Goal: Complete application form: Complete application form

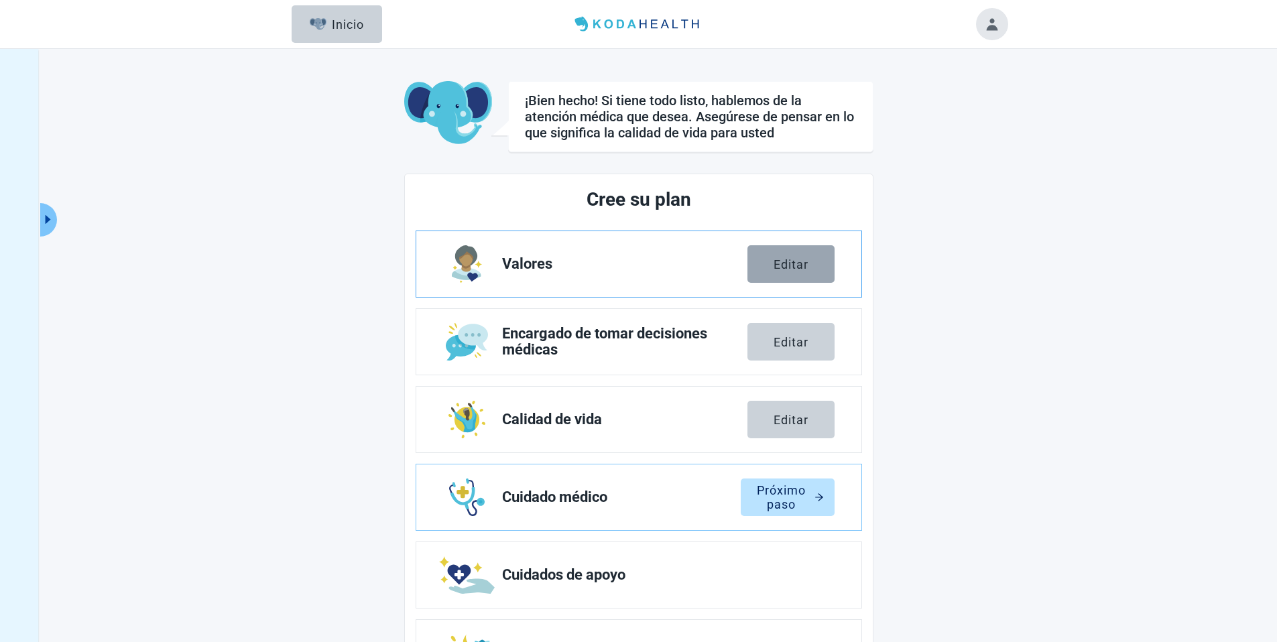
click at [783, 271] on button "Editar" at bounding box center [791, 264] width 87 height 38
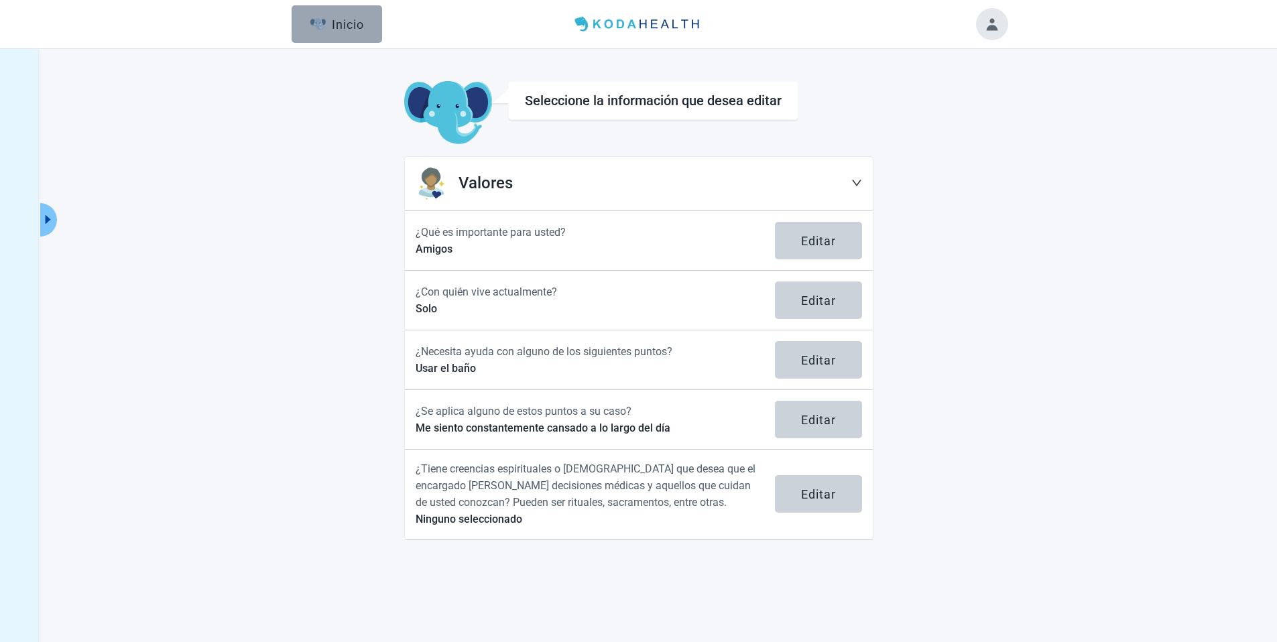
click at [355, 40] on button "Inicio" at bounding box center [337, 24] width 91 height 38
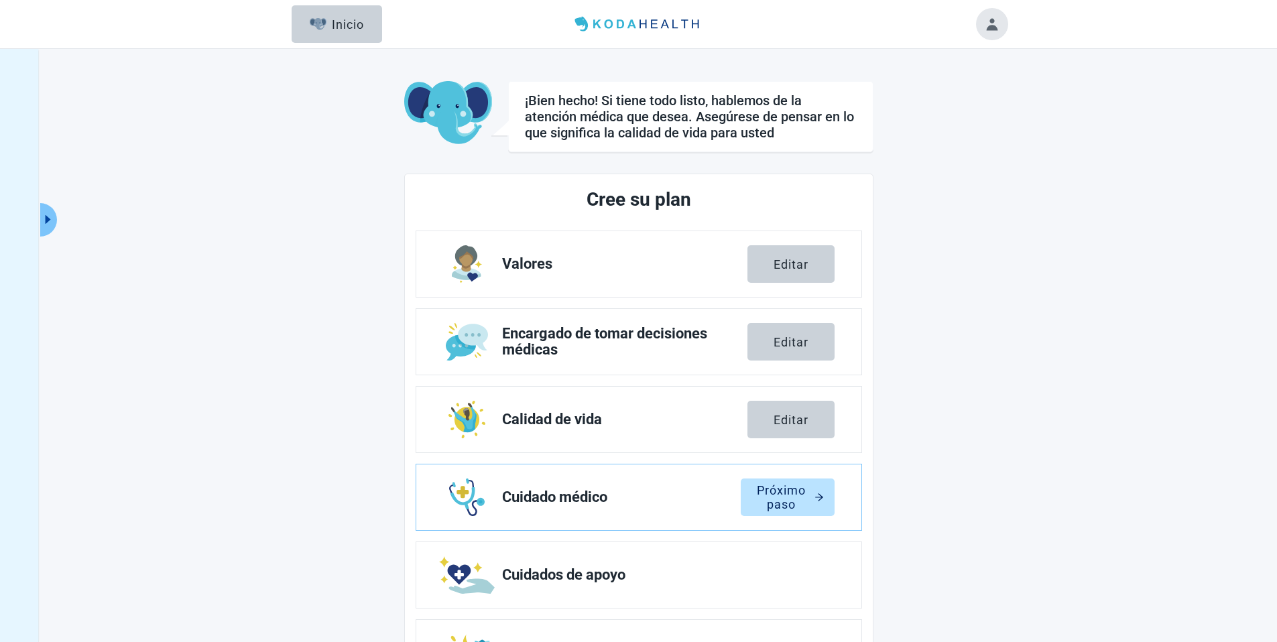
click at [799, 493] on div "Próximo paso" at bounding box center [788, 497] width 72 height 13
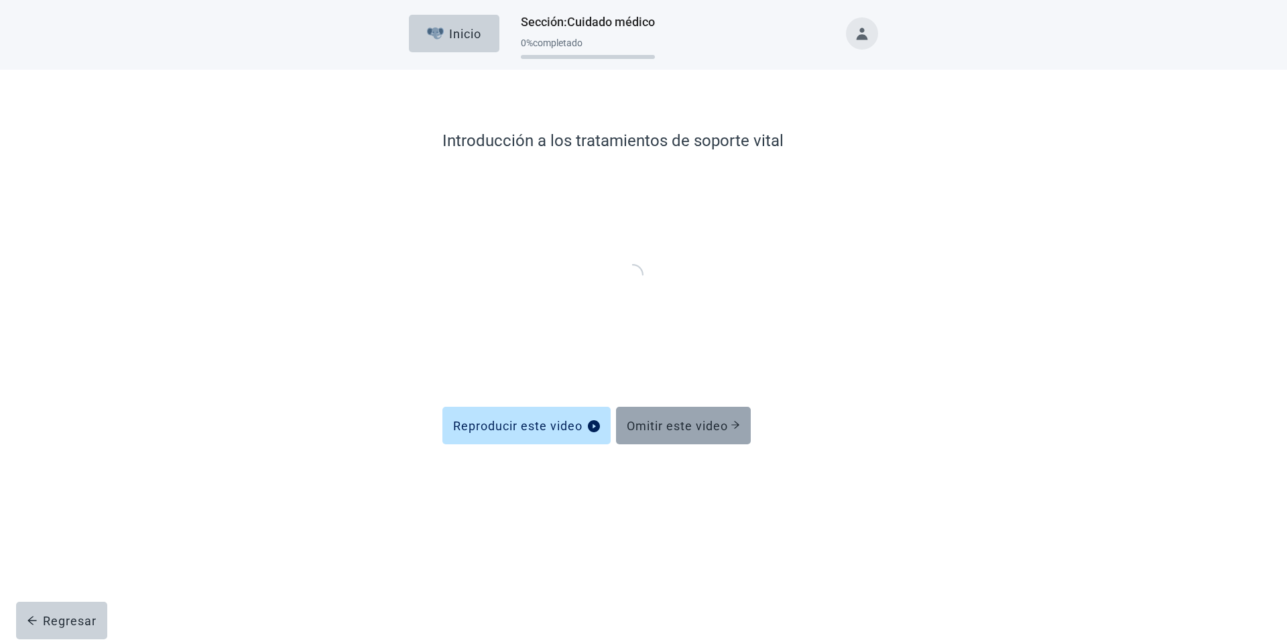
click at [688, 426] on div "Omitir este video" at bounding box center [683, 425] width 113 height 13
click at [681, 419] on div "Omitir este video" at bounding box center [683, 425] width 113 height 13
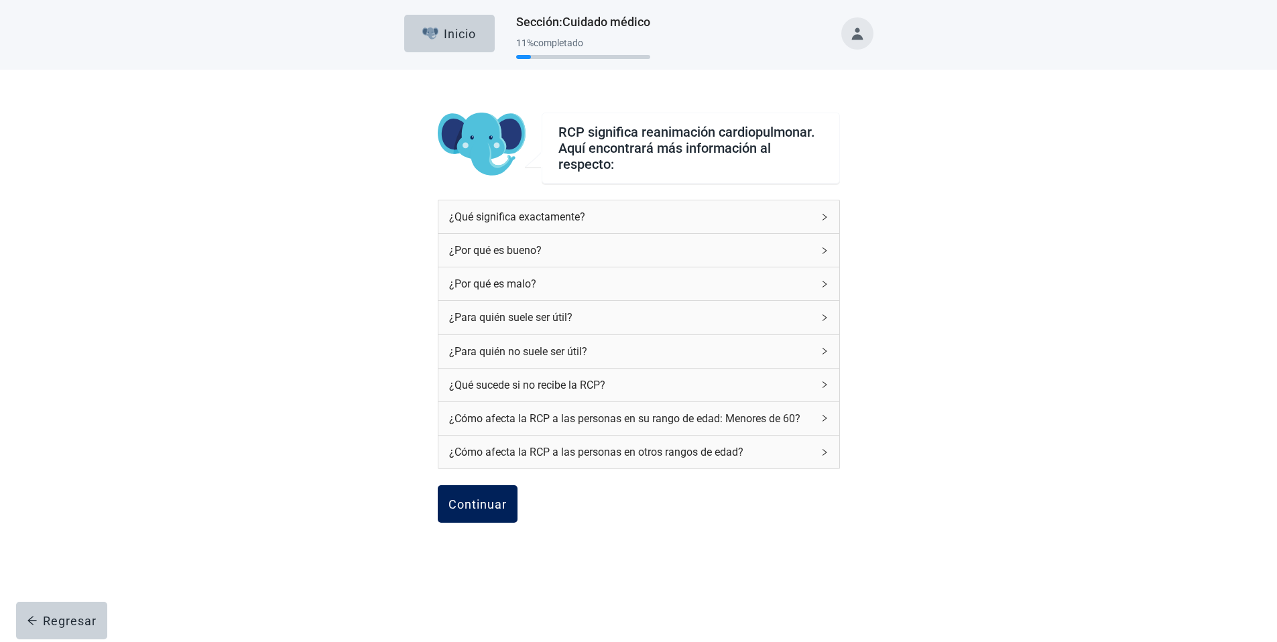
click at [502, 488] on button "Continuar" at bounding box center [478, 504] width 80 height 38
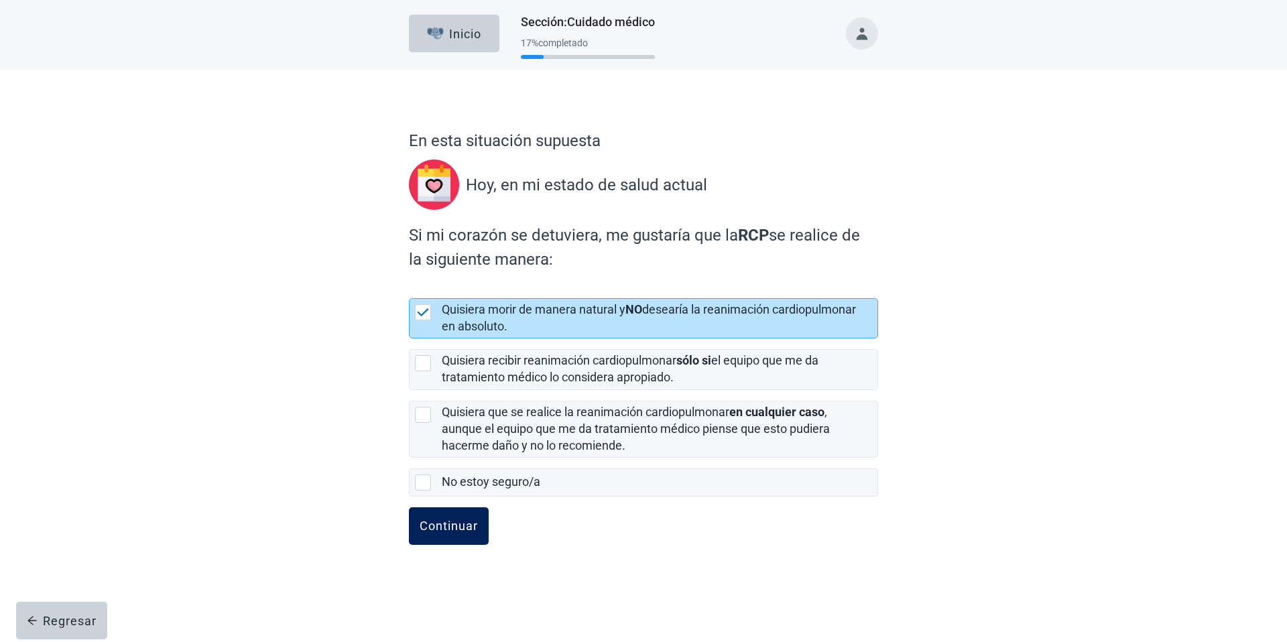
click at [472, 523] on div "Continuar" at bounding box center [449, 526] width 58 height 13
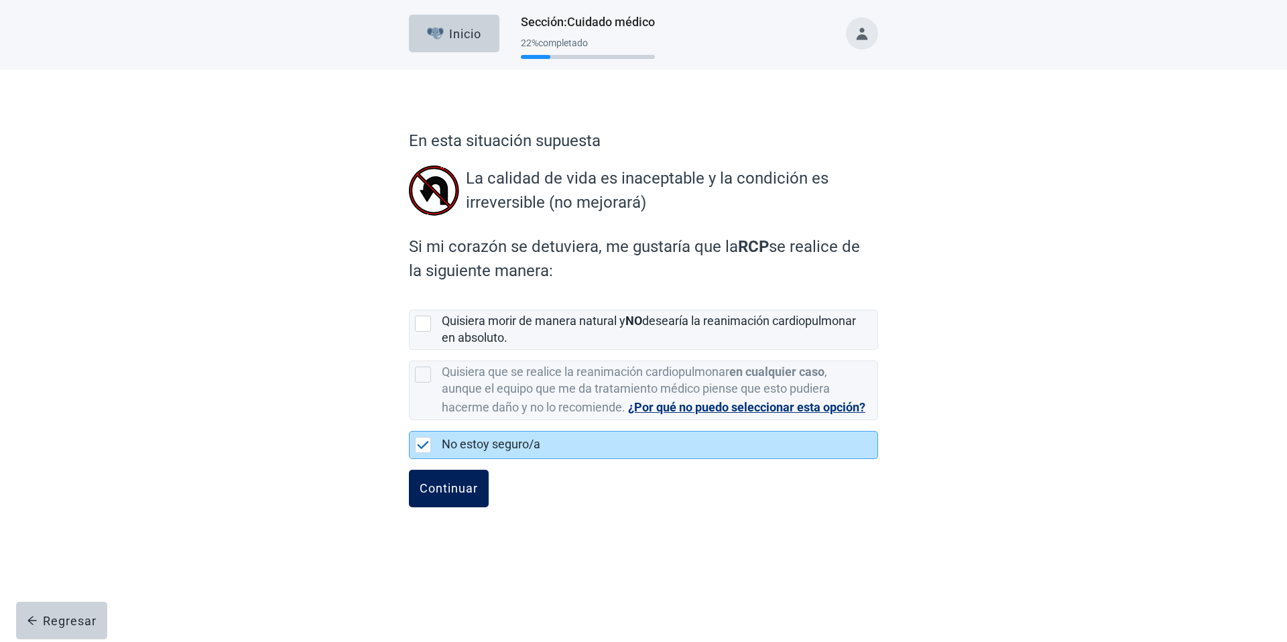
click at [465, 499] on button "Continuar" at bounding box center [449, 489] width 80 height 38
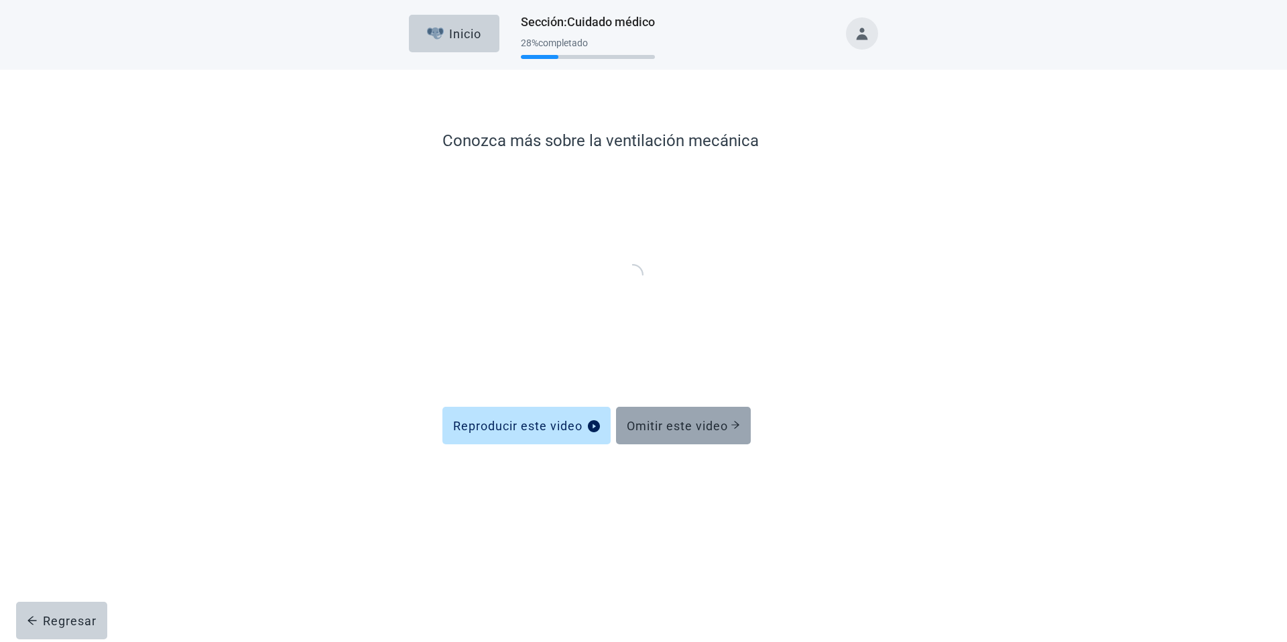
click at [667, 434] on button "Omitir este video" at bounding box center [683, 426] width 135 height 38
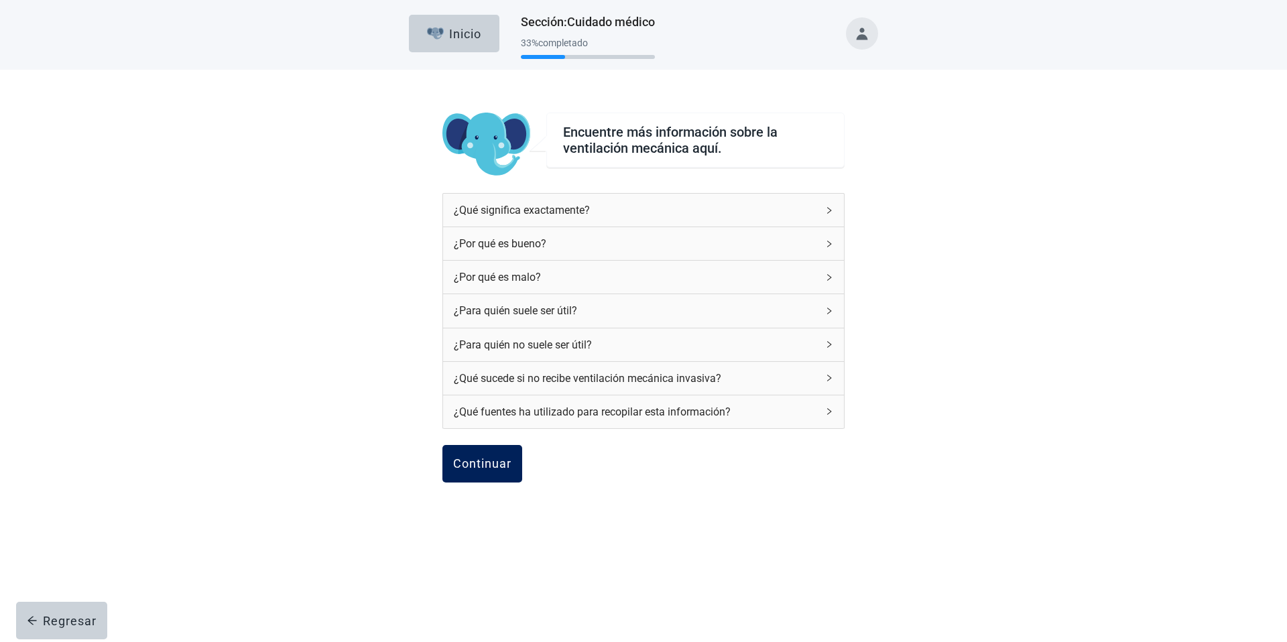
click at [473, 472] on button "Continuar" at bounding box center [483, 464] width 80 height 38
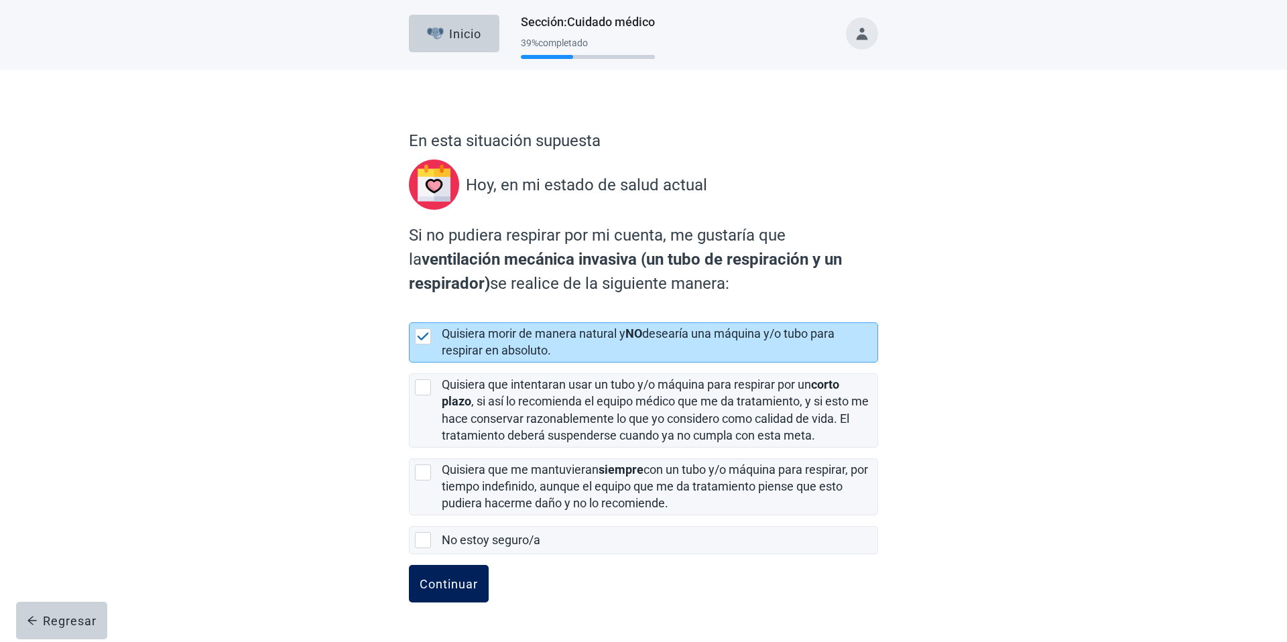
click at [459, 571] on button "Continuar" at bounding box center [449, 584] width 80 height 38
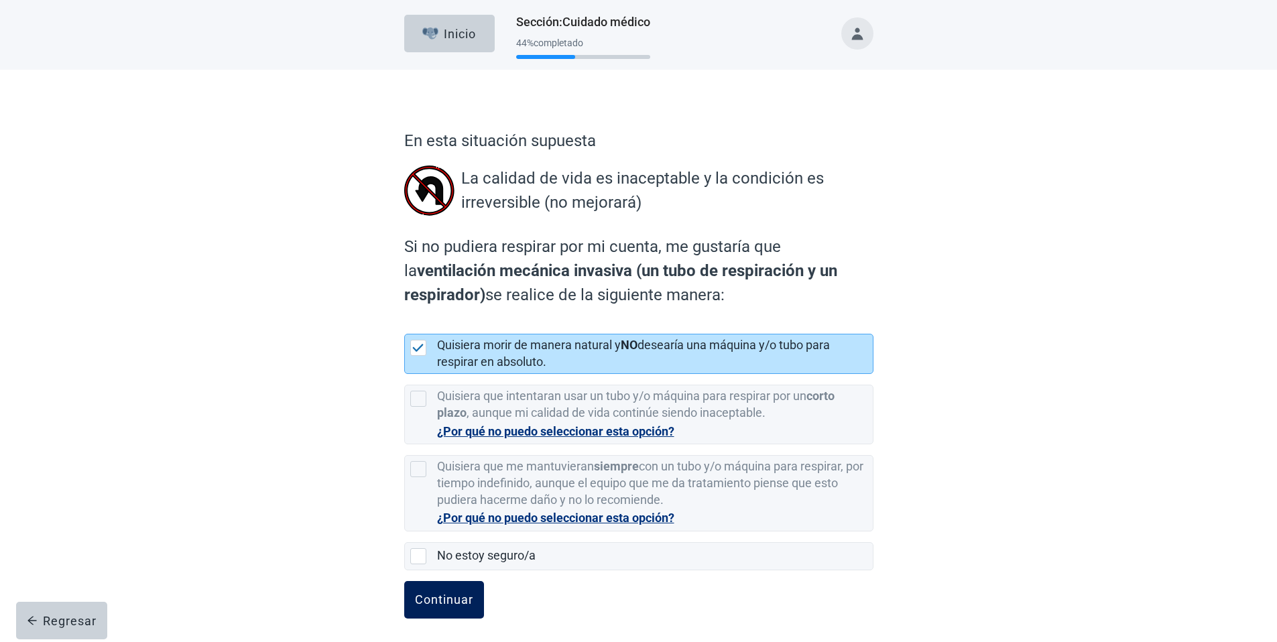
click at [440, 587] on button "Continuar" at bounding box center [444, 600] width 80 height 38
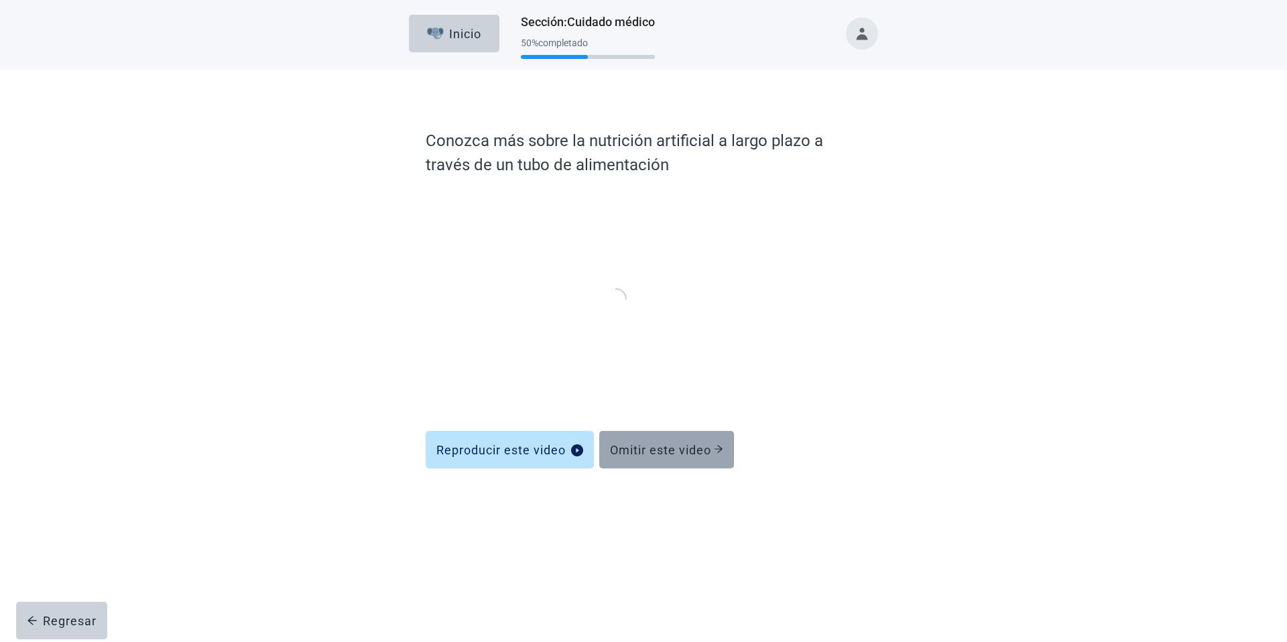
click at [672, 453] on div "Omitir este video" at bounding box center [666, 449] width 113 height 13
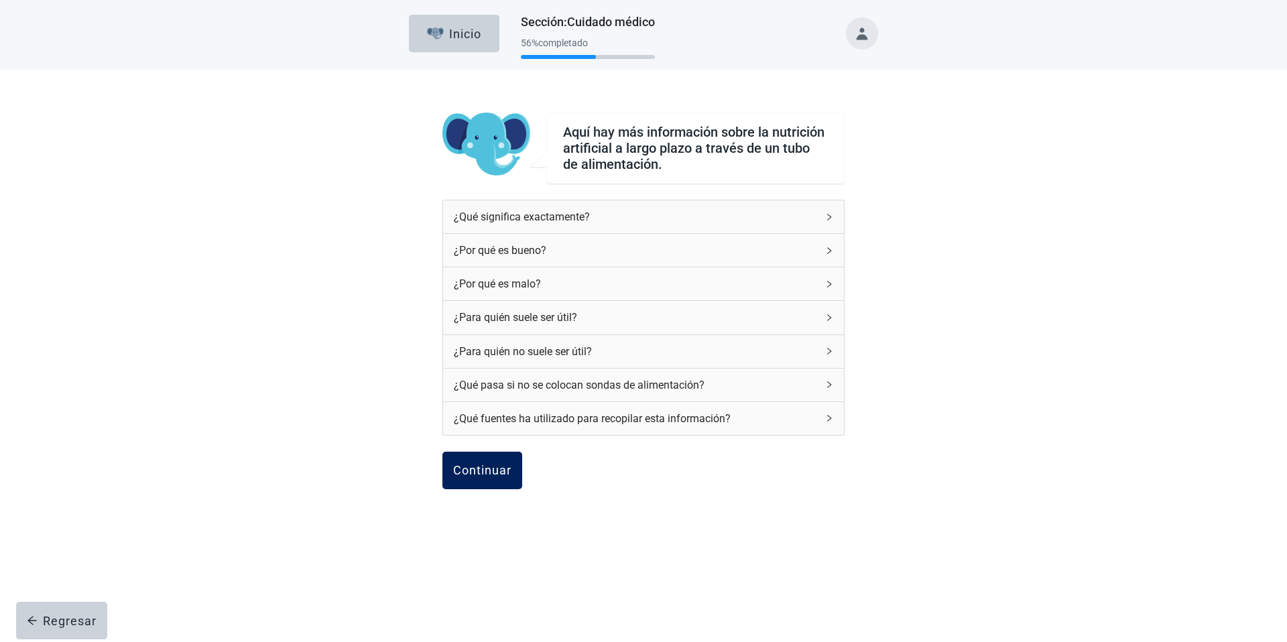
click at [490, 479] on button "Continuar" at bounding box center [483, 471] width 80 height 38
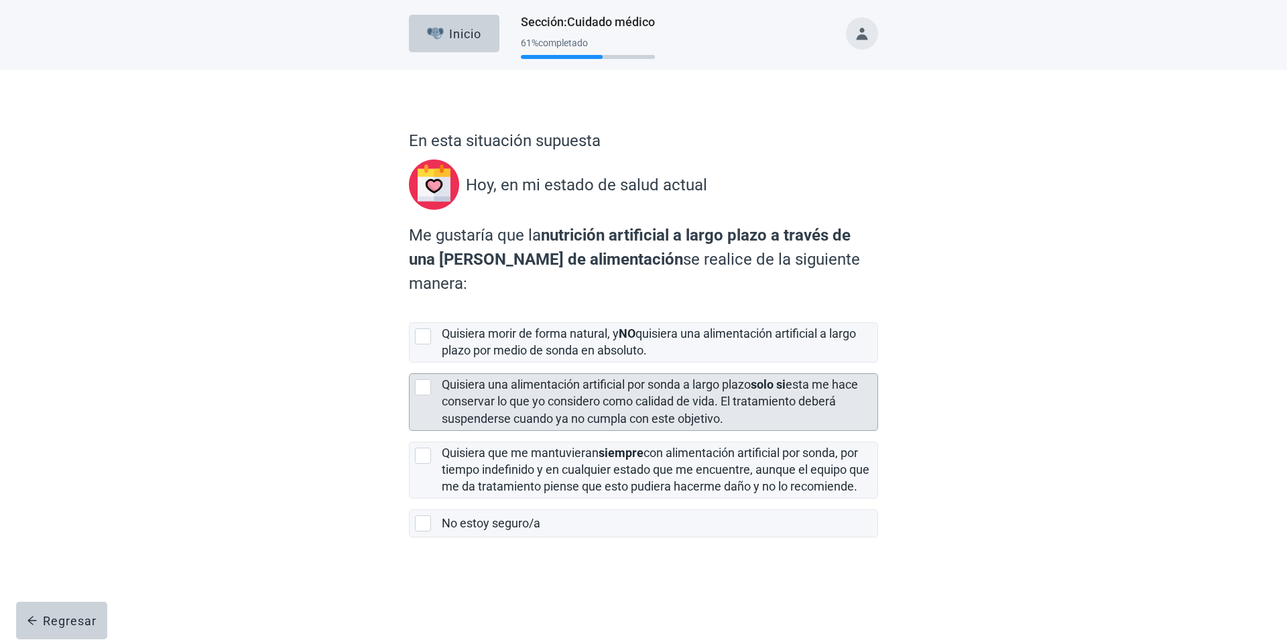
click at [597, 382] on label "Quisiera una alimentación artificial por [PERSON_NAME] a largo plazo solo si es…" at bounding box center [650, 401] width 416 height 48
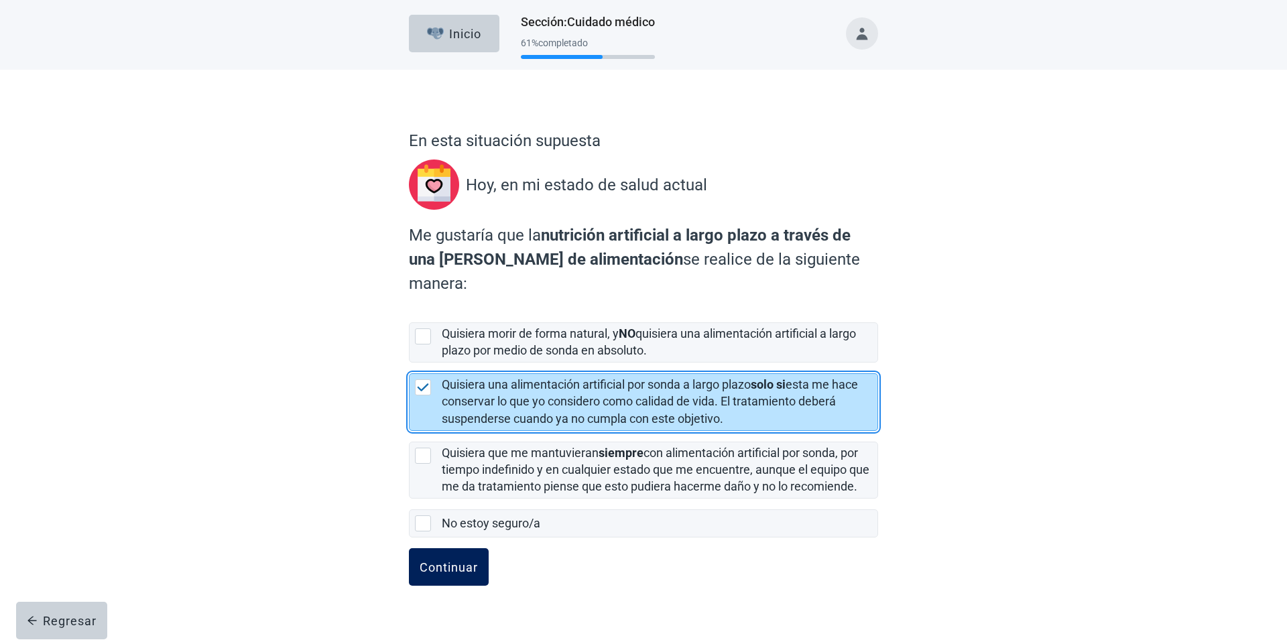
click at [457, 548] on button "Continuar" at bounding box center [449, 567] width 80 height 38
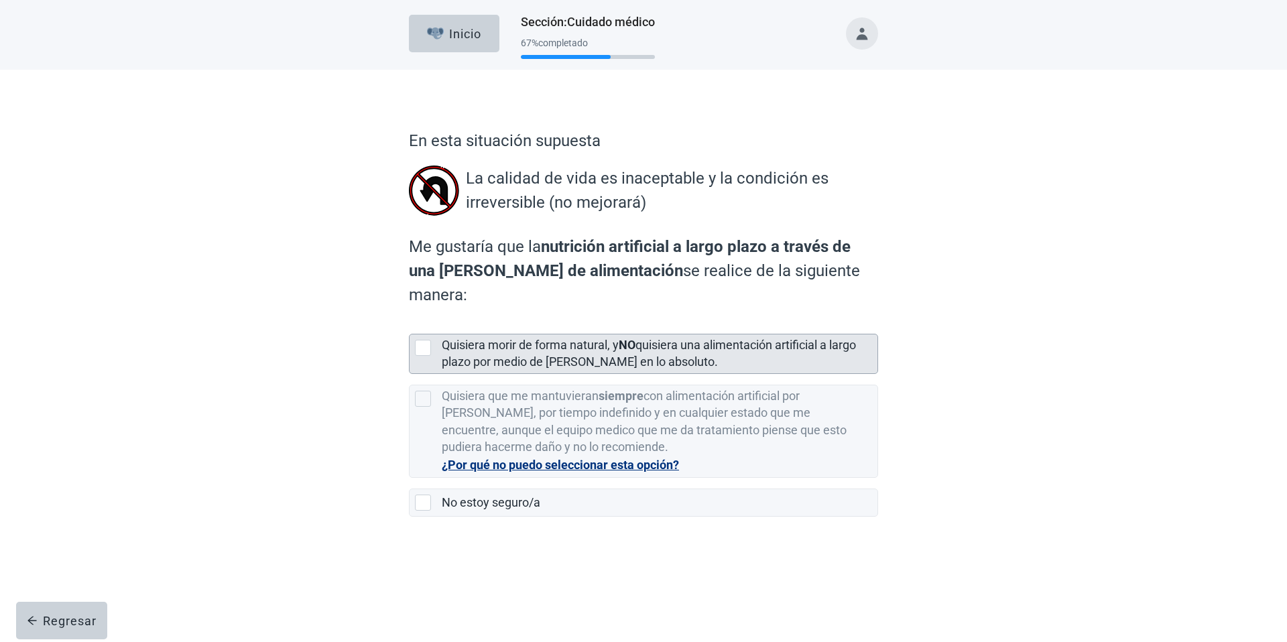
click at [512, 345] on div "Quisiera morir de forma natural, y NO quisiera una alimentación artificial a la…" at bounding box center [656, 354] width 428 height 34
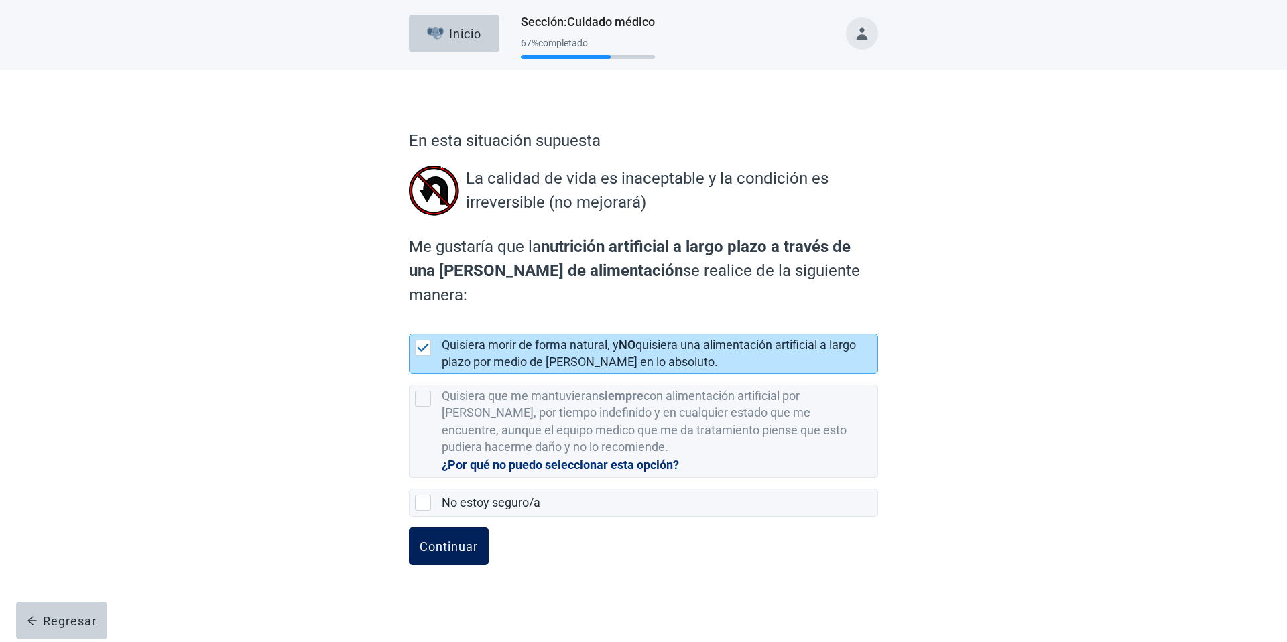
click at [459, 540] on div "Continuar" at bounding box center [449, 546] width 58 height 13
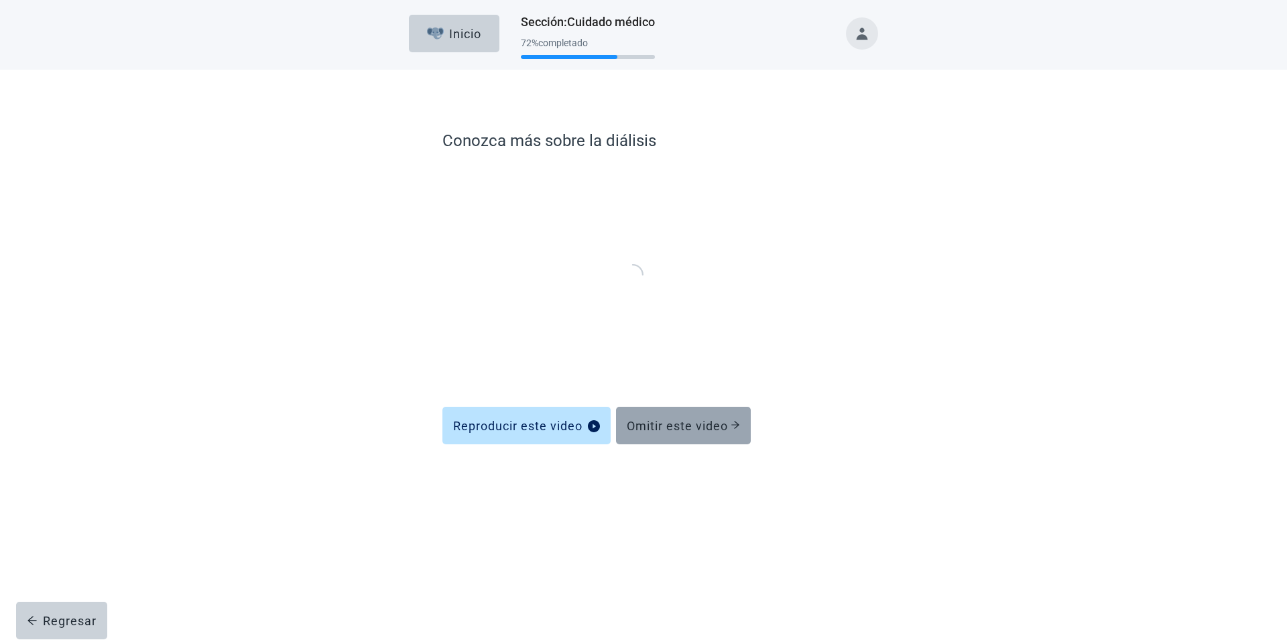
click at [701, 432] on button "Omitir este video" at bounding box center [683, 426] width 135 height 38
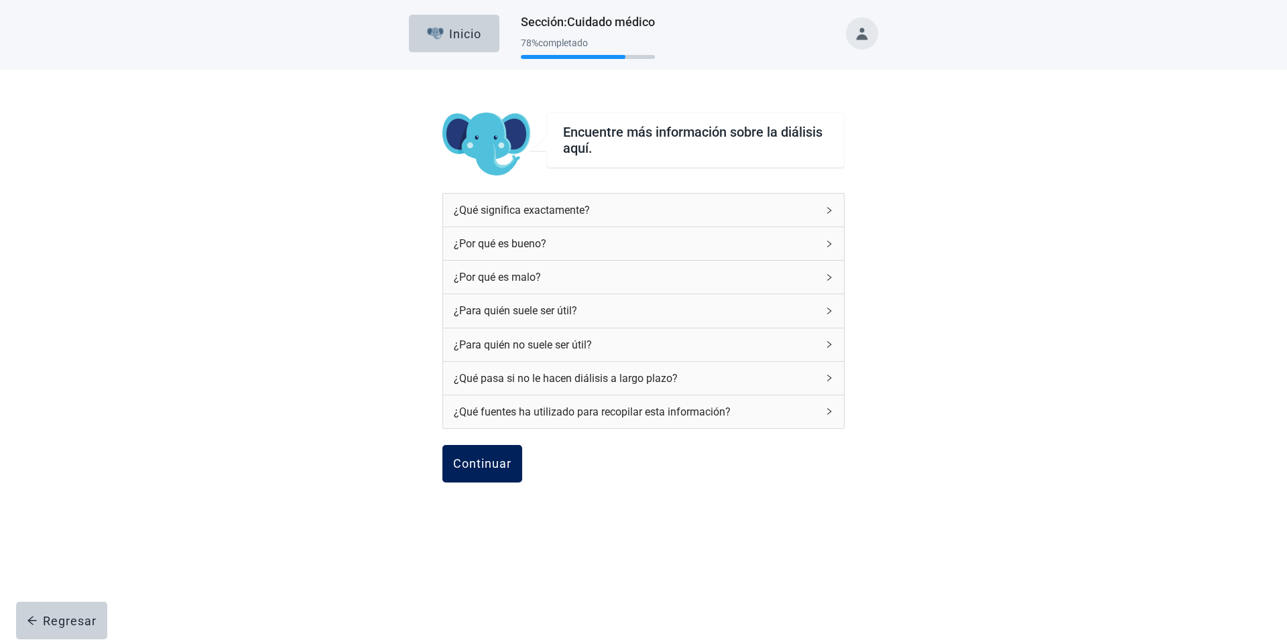
click at [508, 450] on button "Continuar" at bounding box center [483, 464] width 80 height 38
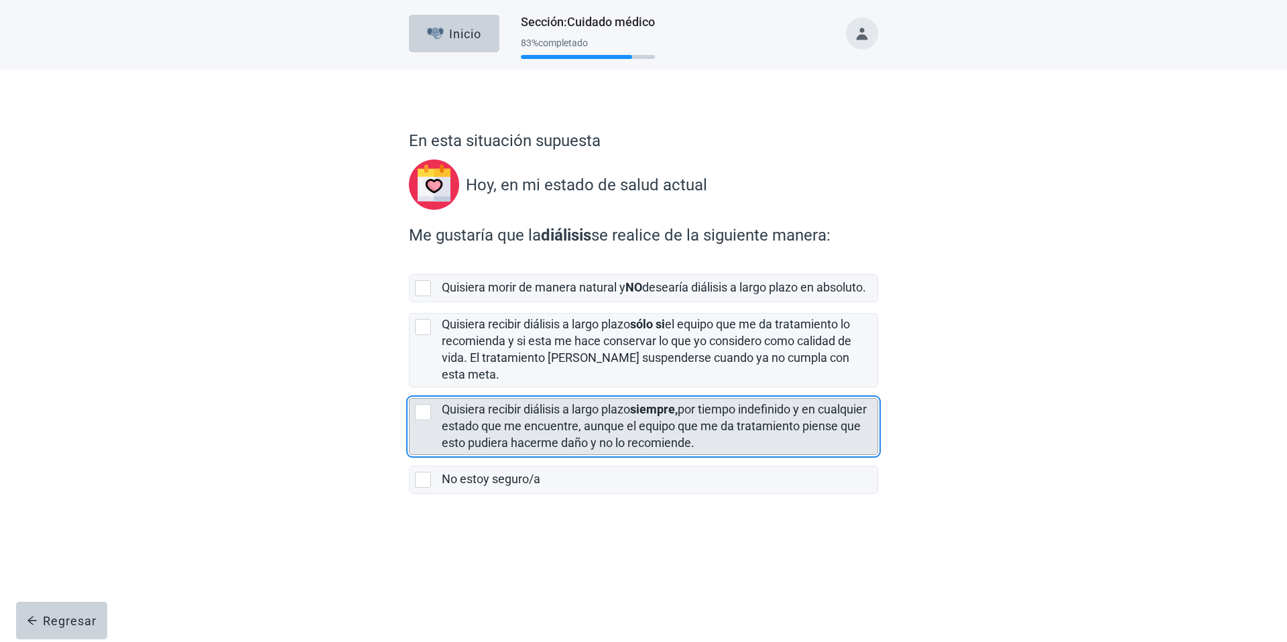
click at [499, 402] on label "Quisiera recibir diálisis a largo plazo siempre, por tiempo indefinido y en cua…" at bounding box center [654, 426] width 425 height 48
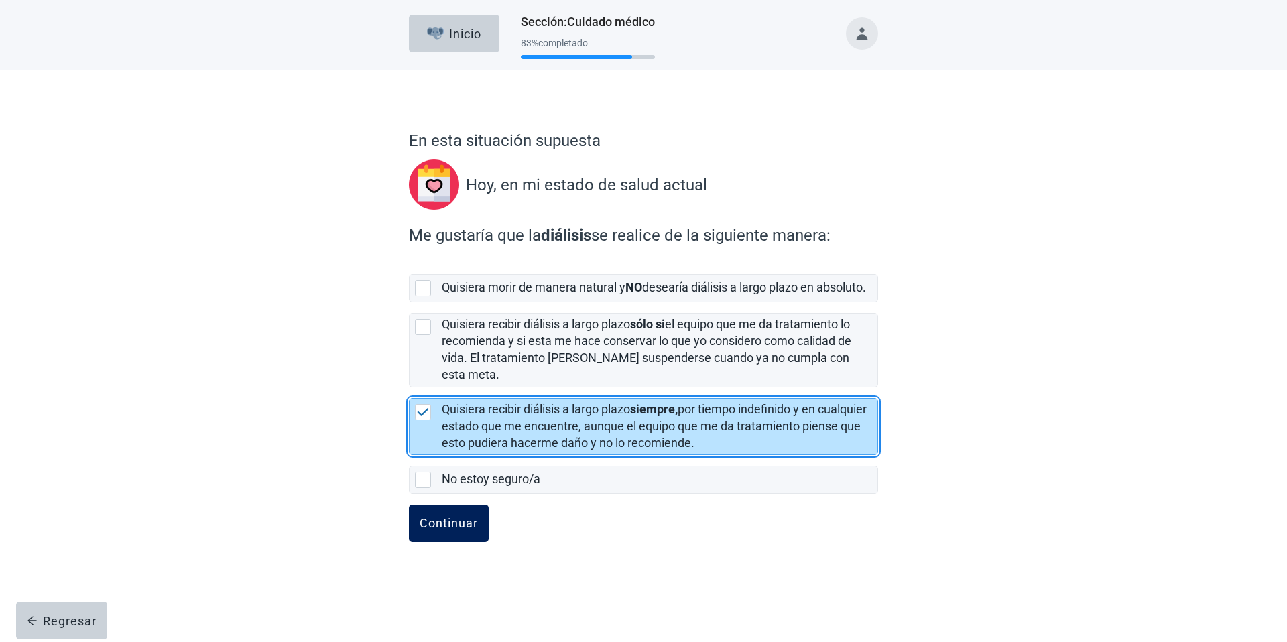
click at [449, 517] on div "Continuar" at bounding box center [449, 523] width 58 height 13
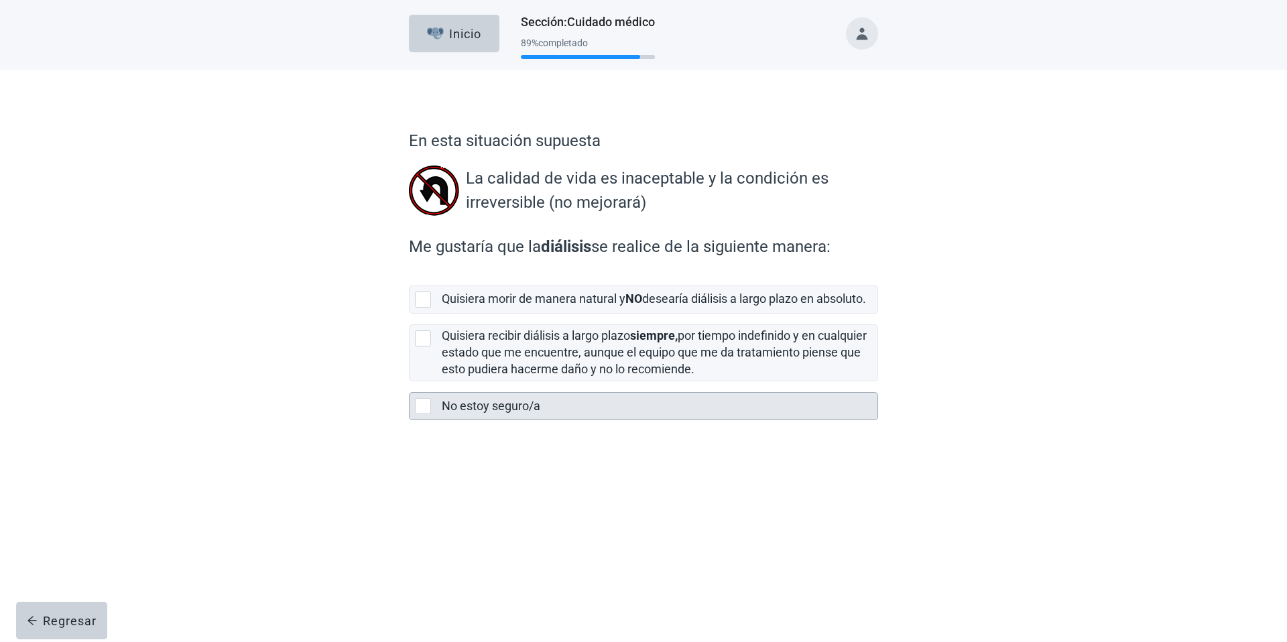
click at [467, 420] on div "No estoy seguro/a" at bounding box center [660, 406] width 436 height 27
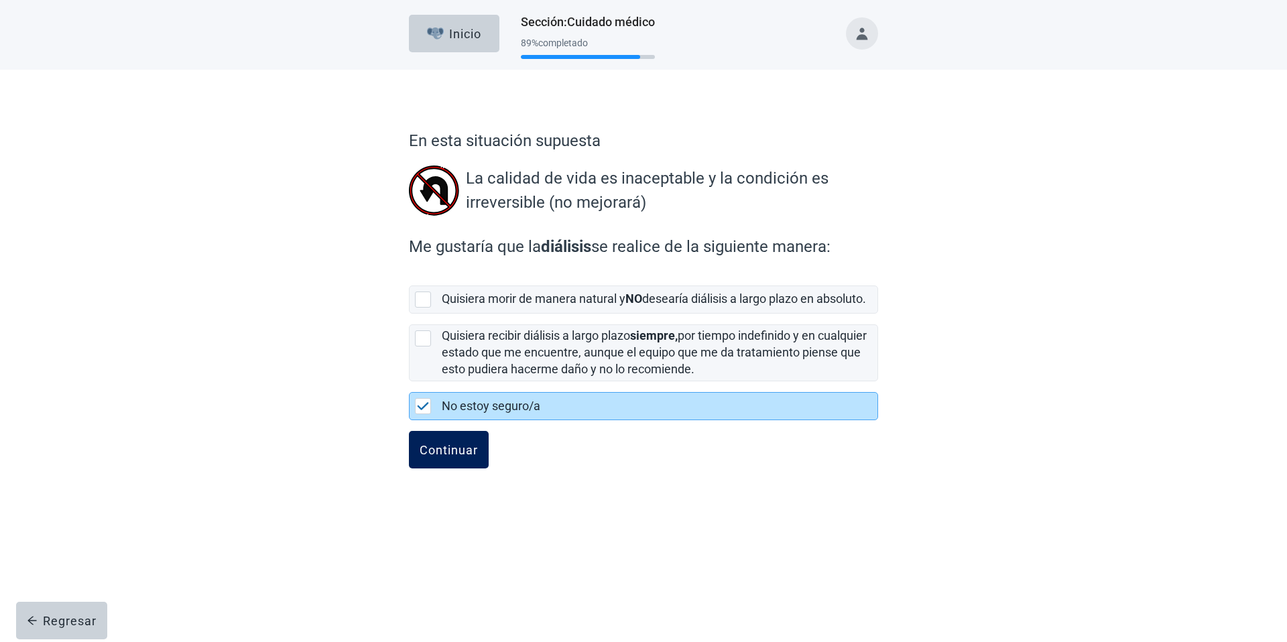
click at [432, 453] on button "Continuar" at bounding box center [449, 450] width 80 height 38
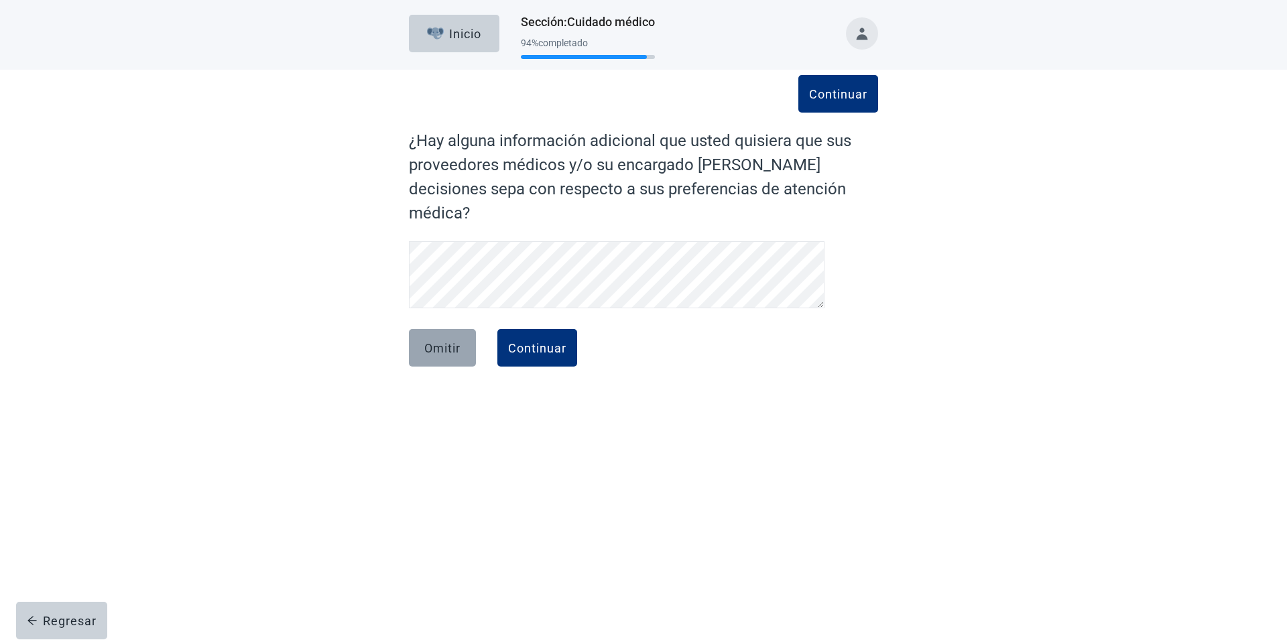
click at [462, 329] on button "Omitir" at bounding box center [442, 348] width 67 height 38
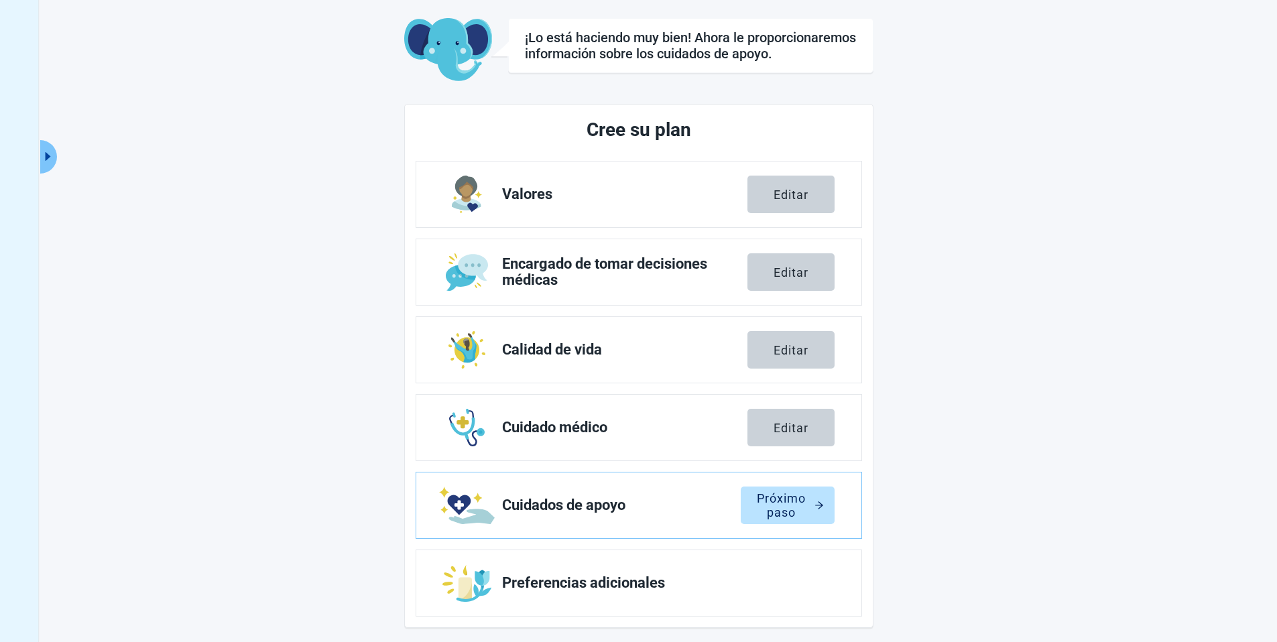
scroll to position [77, 0]
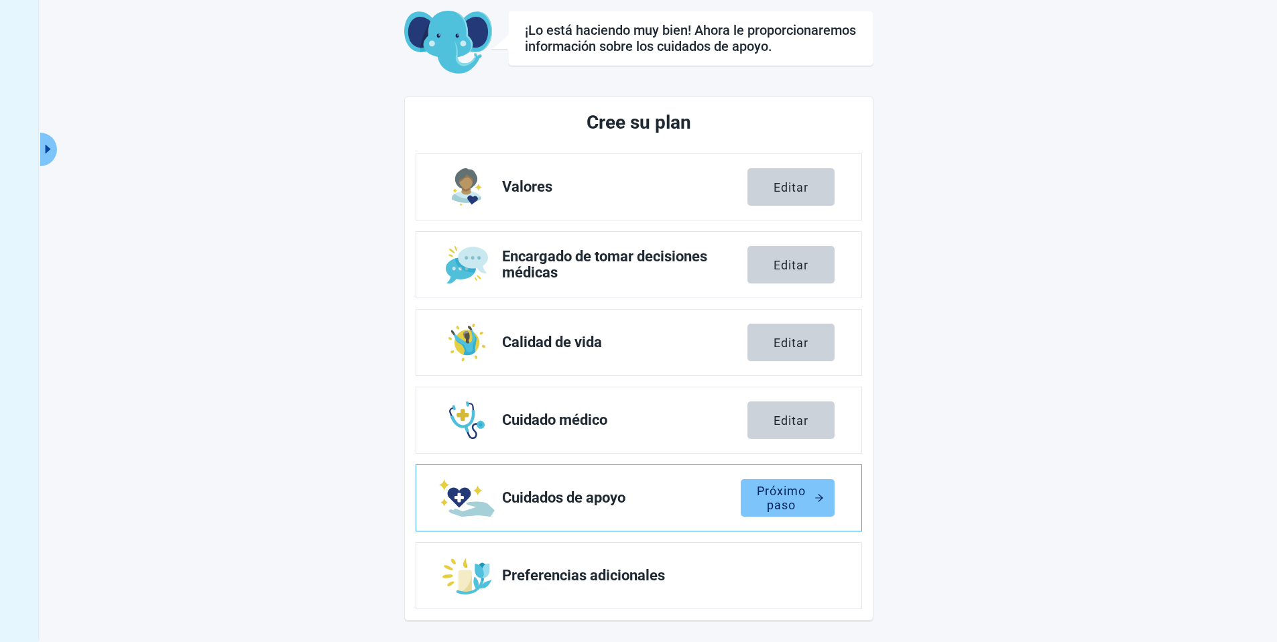
click at [767, 492] on div "Próximo paso" at bounding box center [788, 497] width 72 height 13
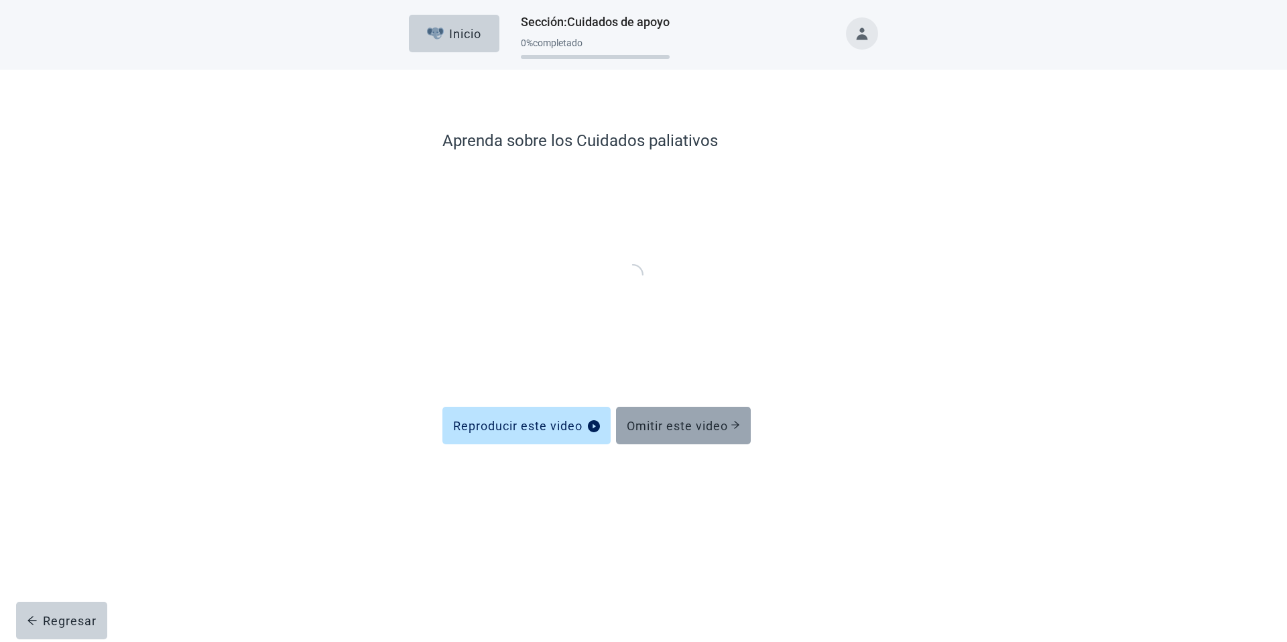
click at [669, 421] on div "Omitir este video" at bounding box center [683, 425] width 113 height 13
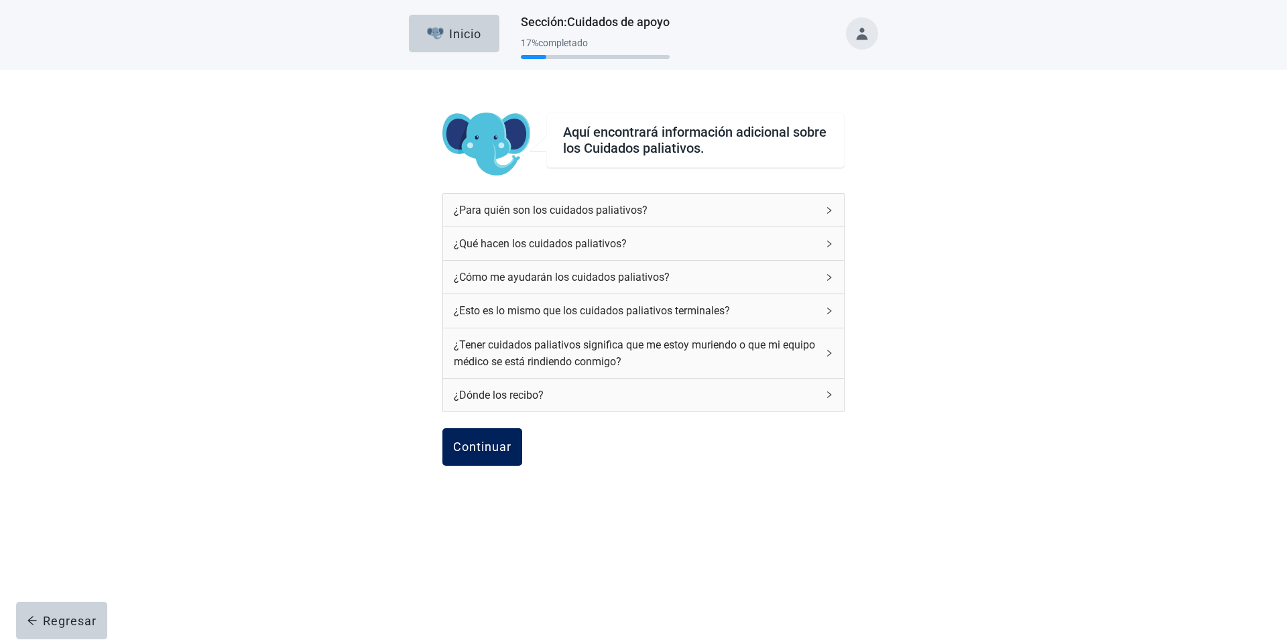
click at [491, 461] on button "Continuar" at bounding box center [483, 447] width 80 height 38
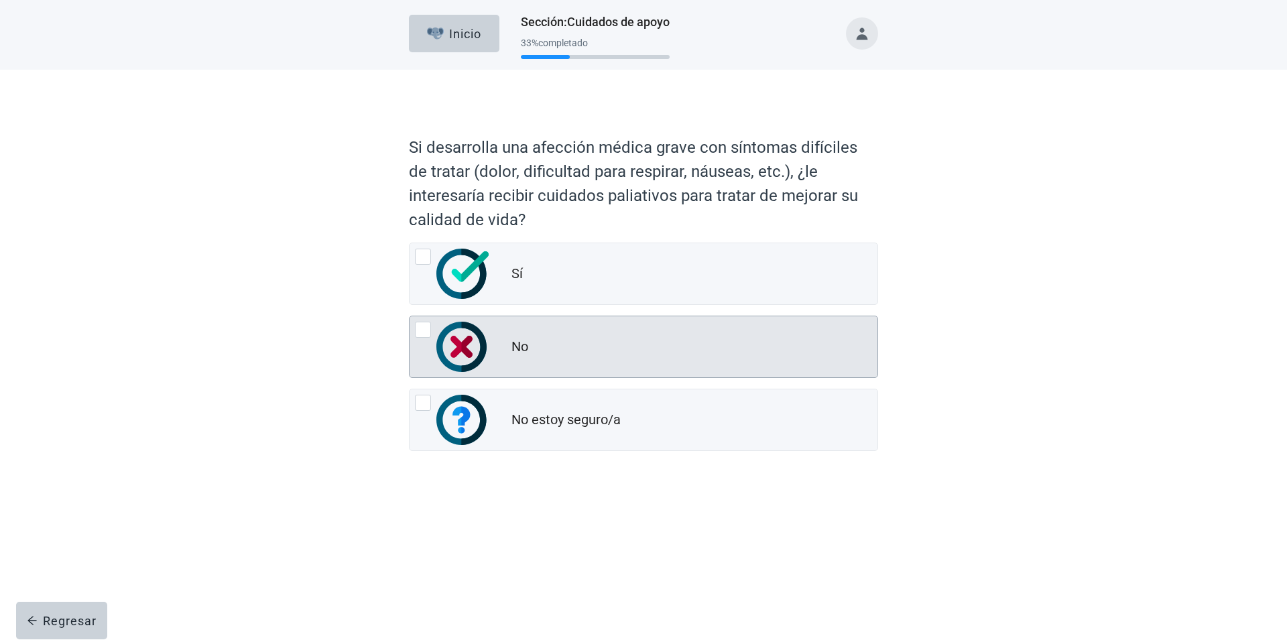
click at [560, 359] on div "No" at bounding box center [695, 347] width 366 height 27
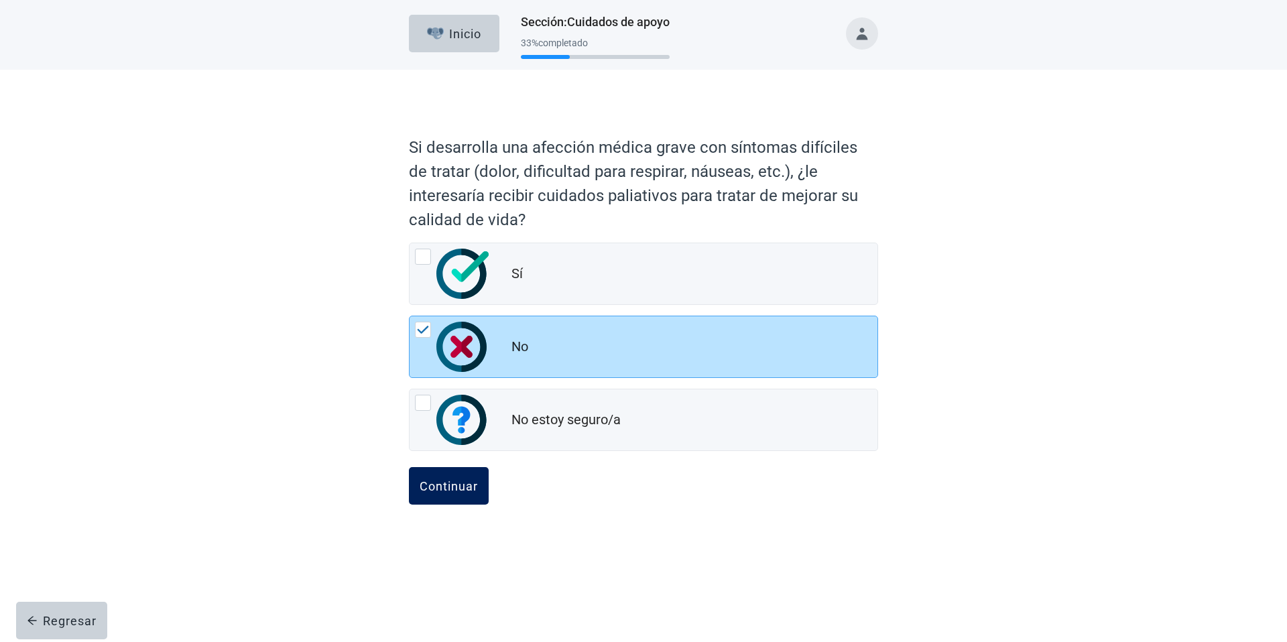
click at [455, 489] on div "Continuar" at bounding box center [449, 485] width 58 height 13
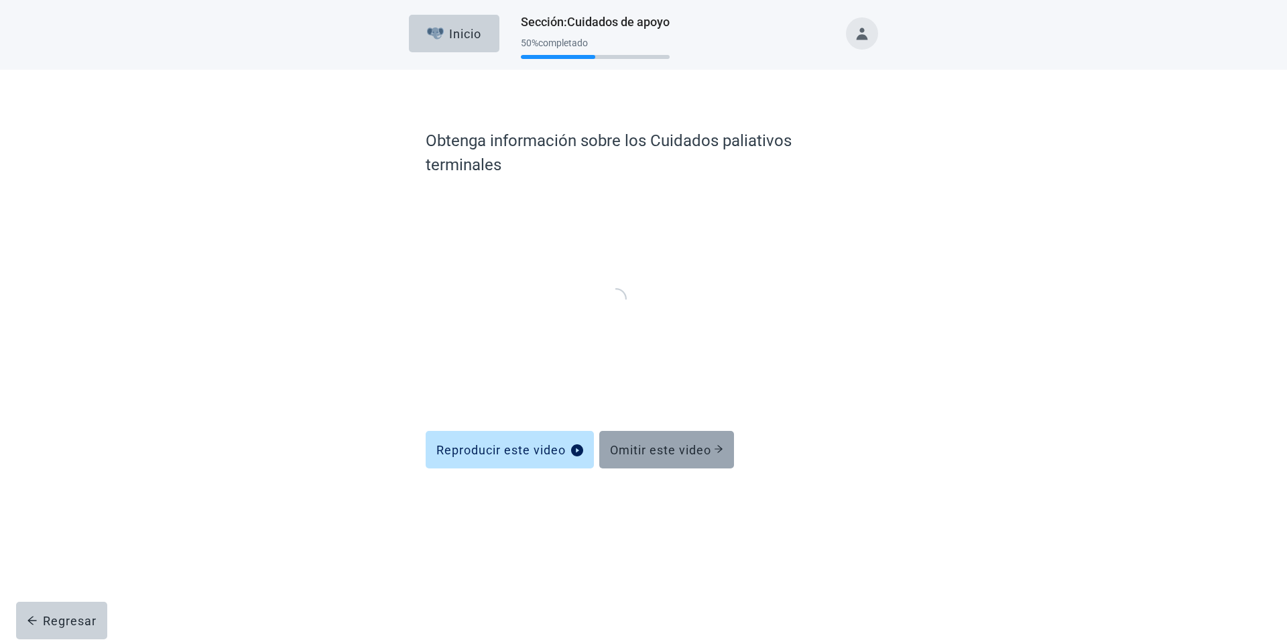
click at [679, 438] on button "Omitir este video" at bounding box center [666, 450] width 135 height 38
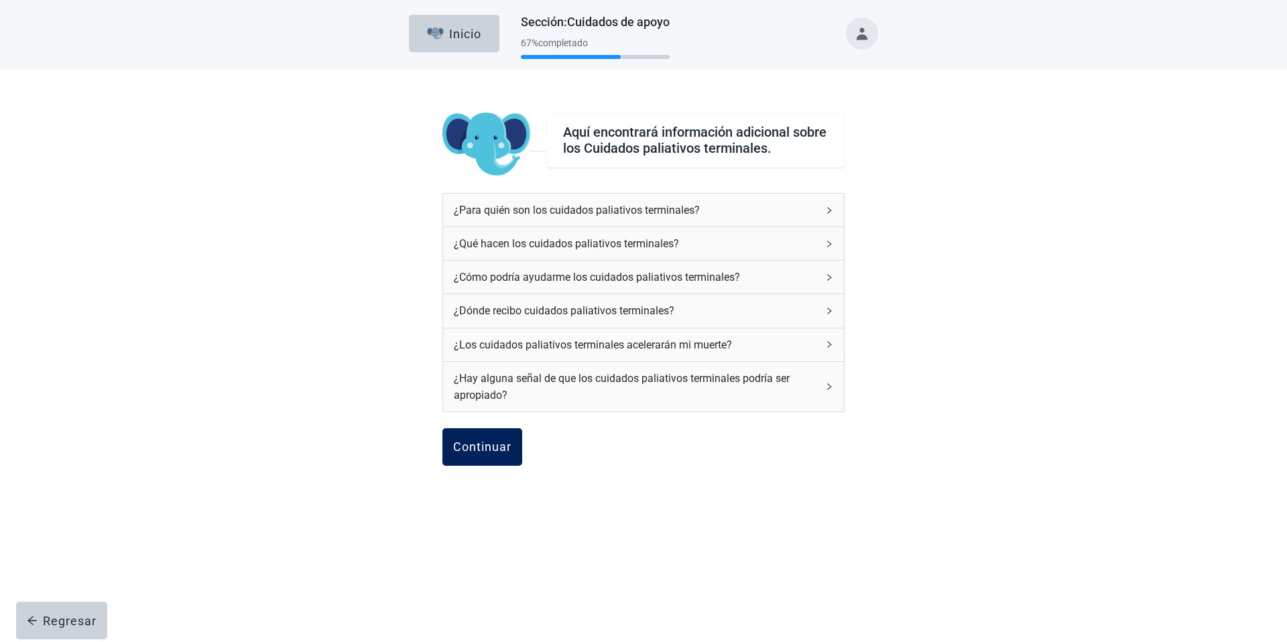
click at [482, 438] on button "Continuar" at bounding box center [483, 447] width 80 height 38
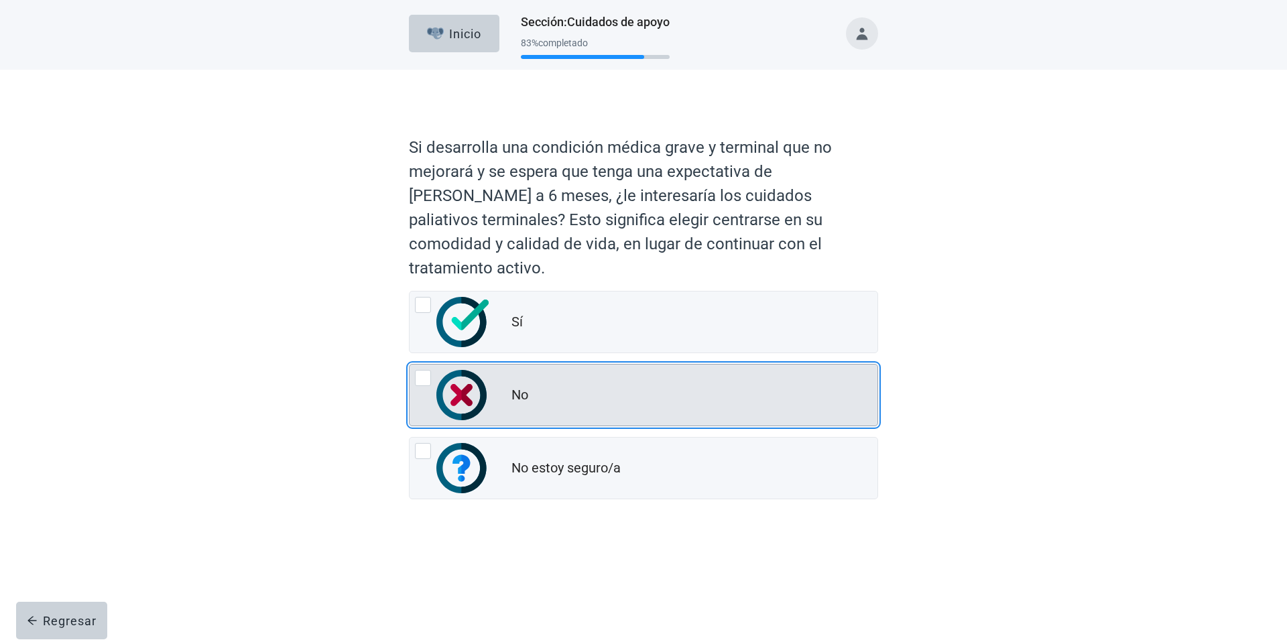
click at [559, 382] on div "No" at bounding box center [695, 395] width 366 height 27
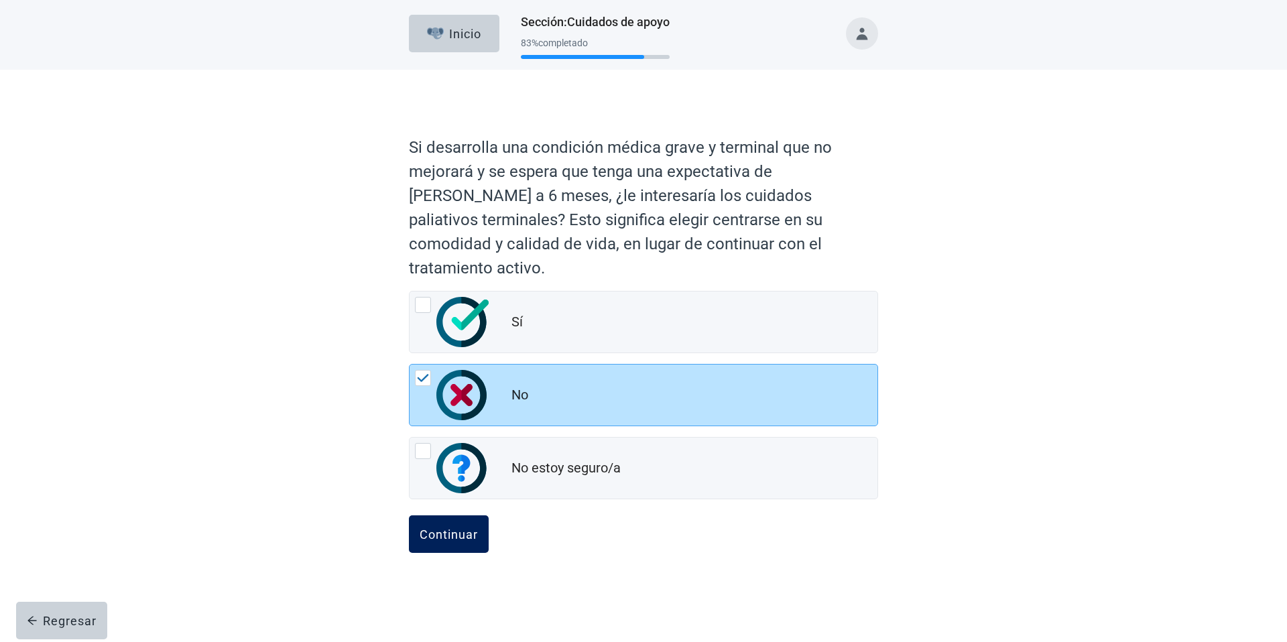
click at [441, 516] on button "Continuar" at bounding box center [449, 535] width 80 height 38
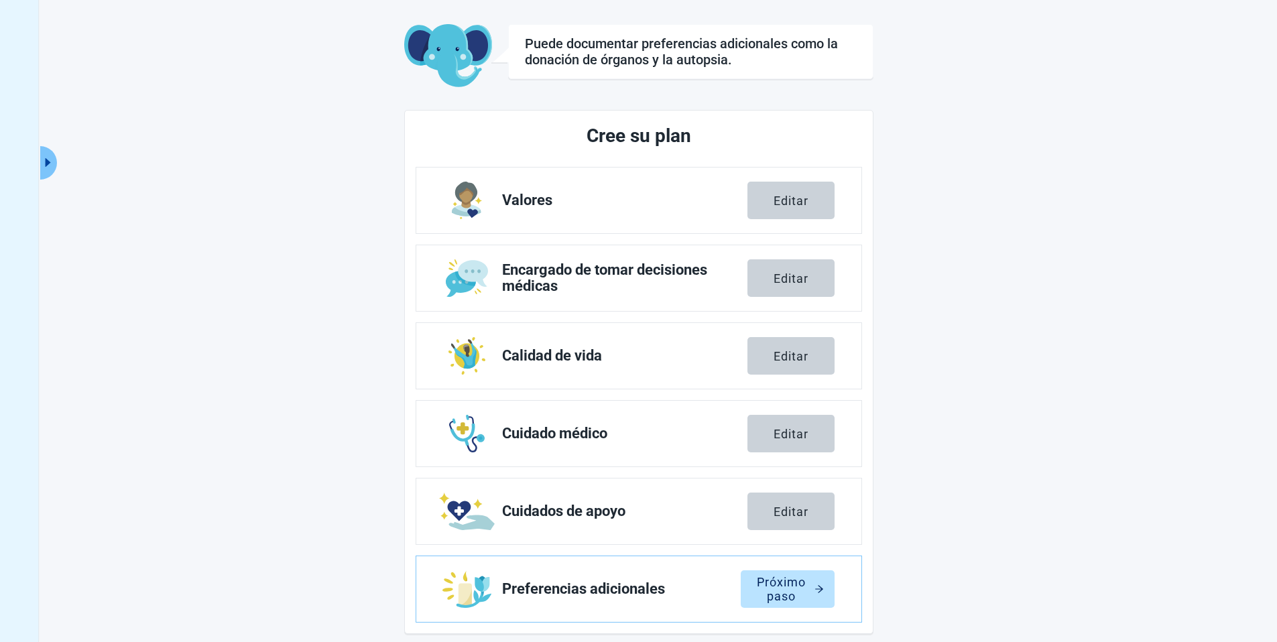
scroll to position [70, 0]
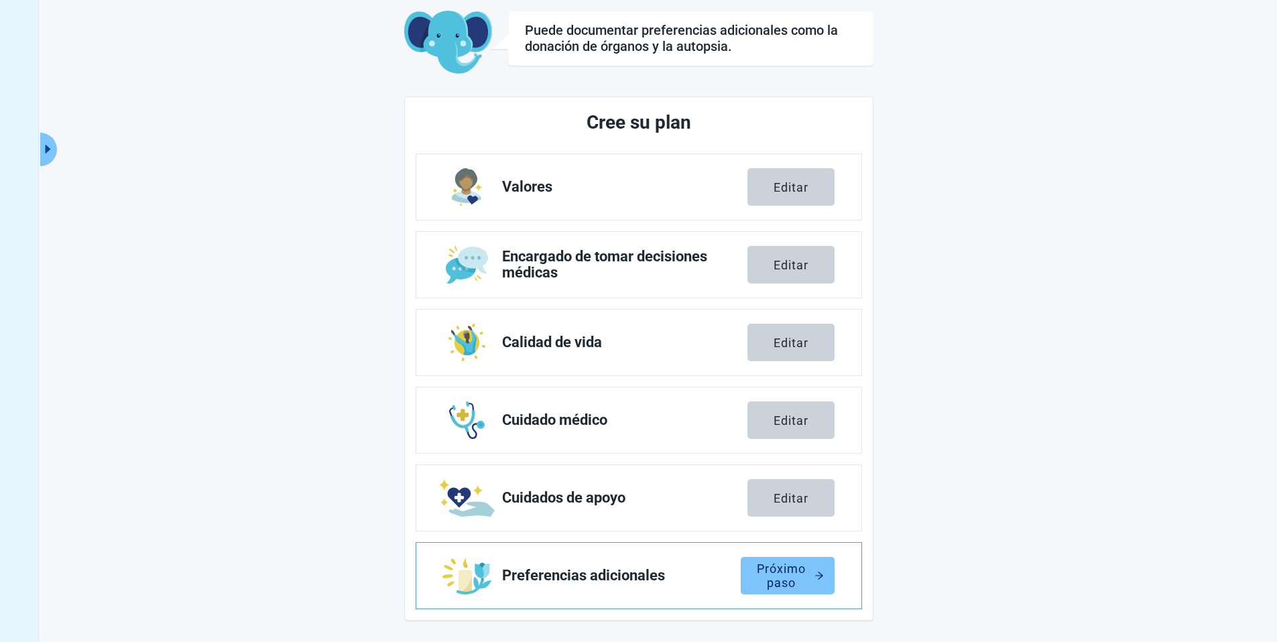
click at [801, 569] on div "Próximo paso" at bounding box center [788, 575] width 72 height 13
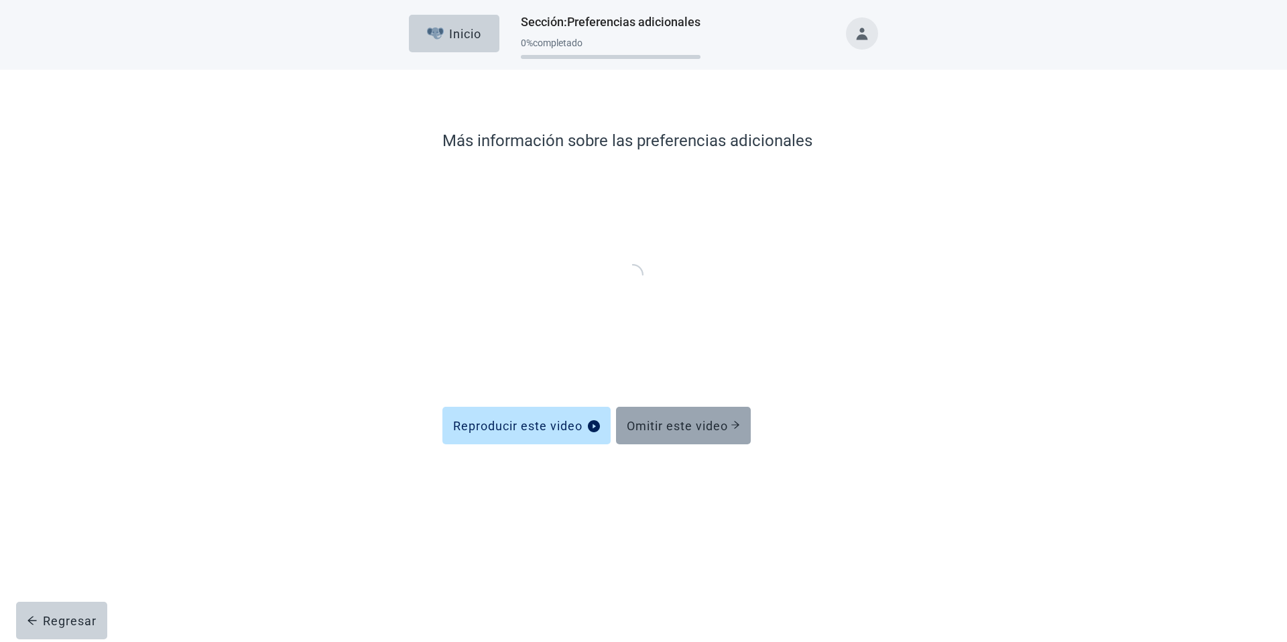
click at [679, 416] on button "Omitir este video" at bounding box center [683, 426] width 135 height 38
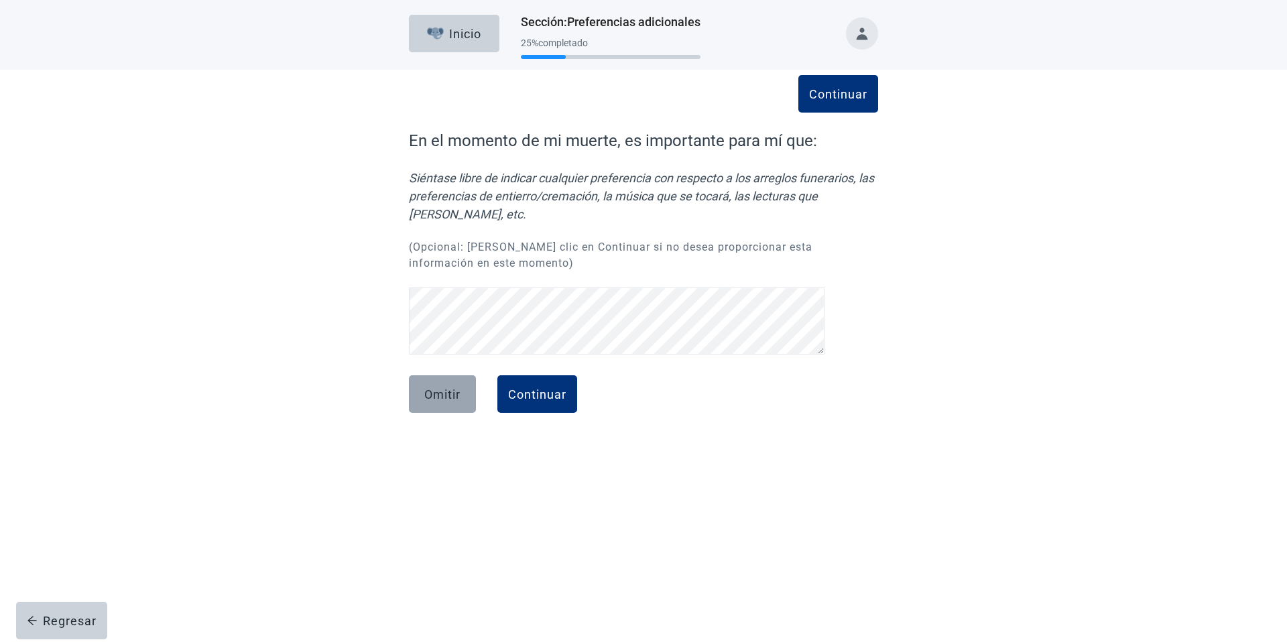
click at [445, 390] on div "Omitir" at bounding box center [442, 394] width 36 height 13
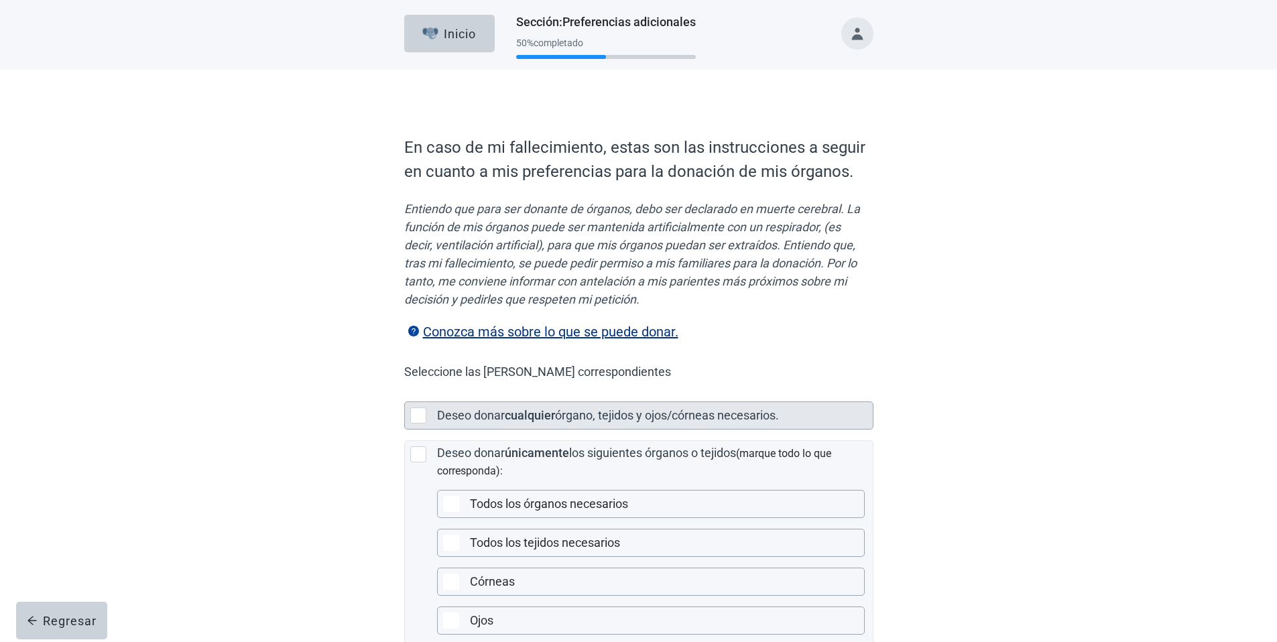
drag, startPoint x: 502, startPoint y: 410, endPoint x: 494, endPoint y: 412, distance: 8.3
click at [503, 410] on label "Deseo donar" at bounding box center [471, 415] width 68 height 14
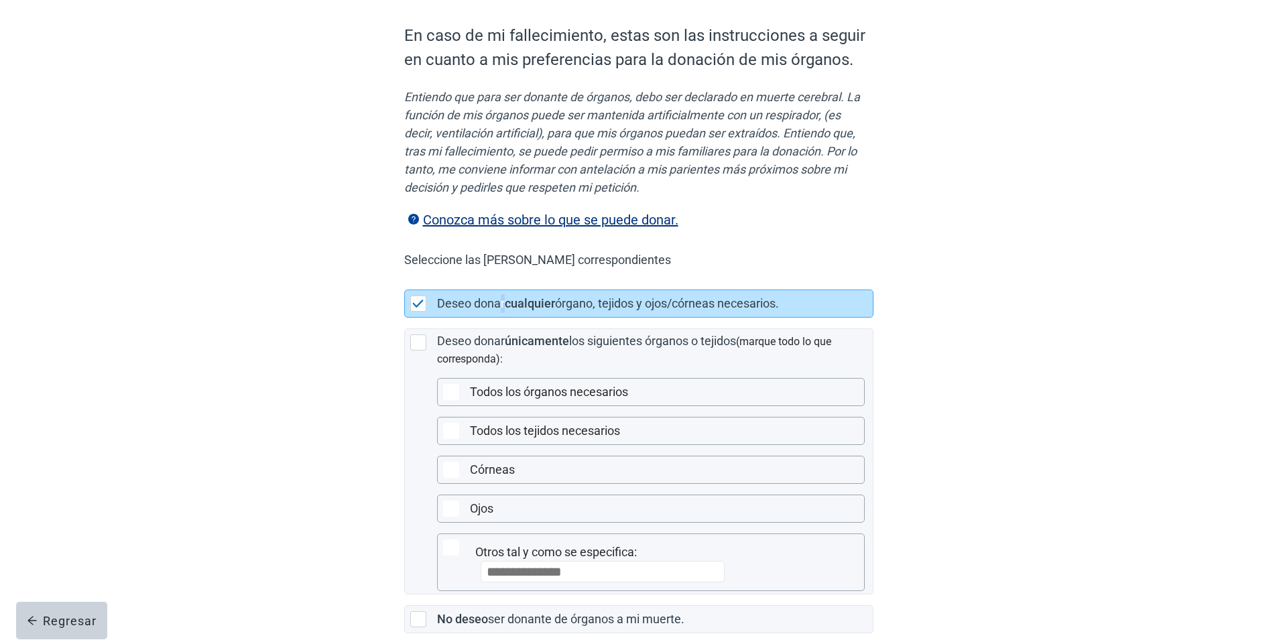
scroll to position [220, 0]
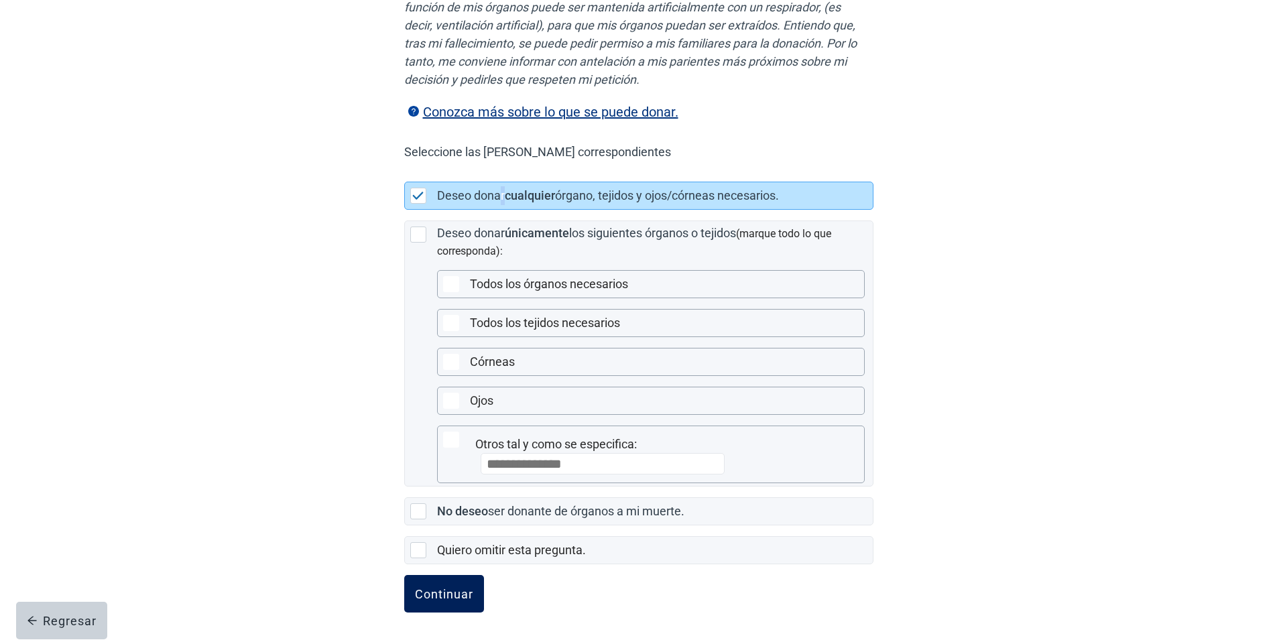
click at [460, 579] on button "Continuar" at bounding box center [444, 594] width 80 height 38
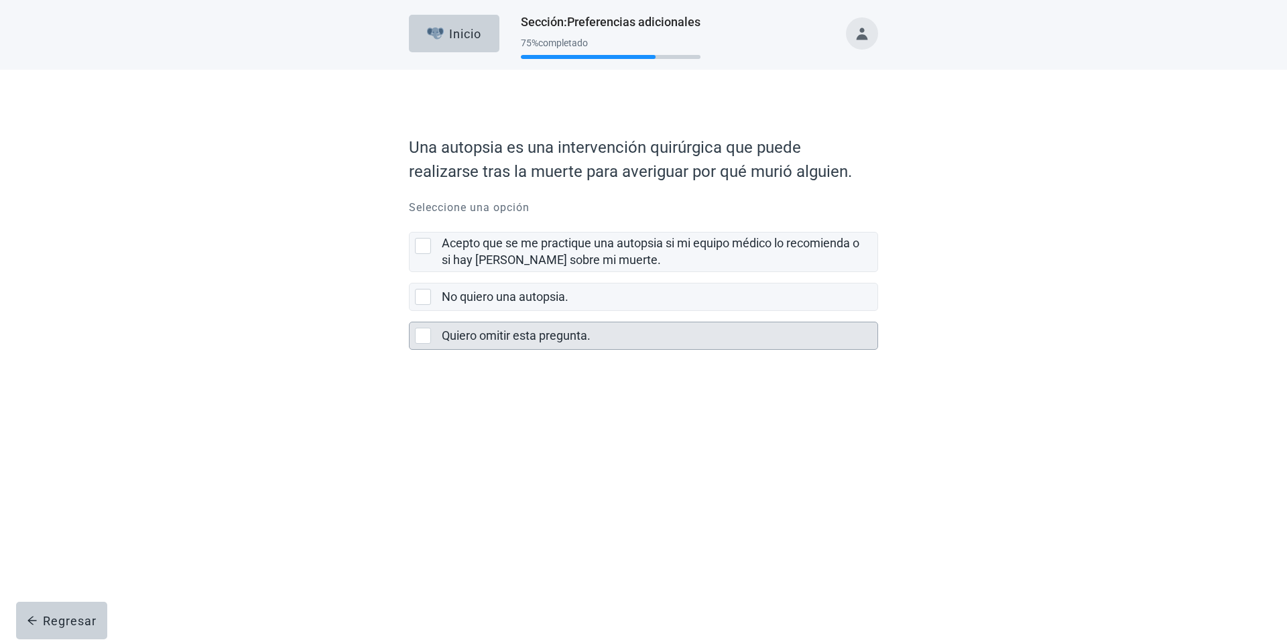
click at [506, 330] on label "Quiero omitir esta pregunta." at bounding box center [516, 336] width 149 height 14
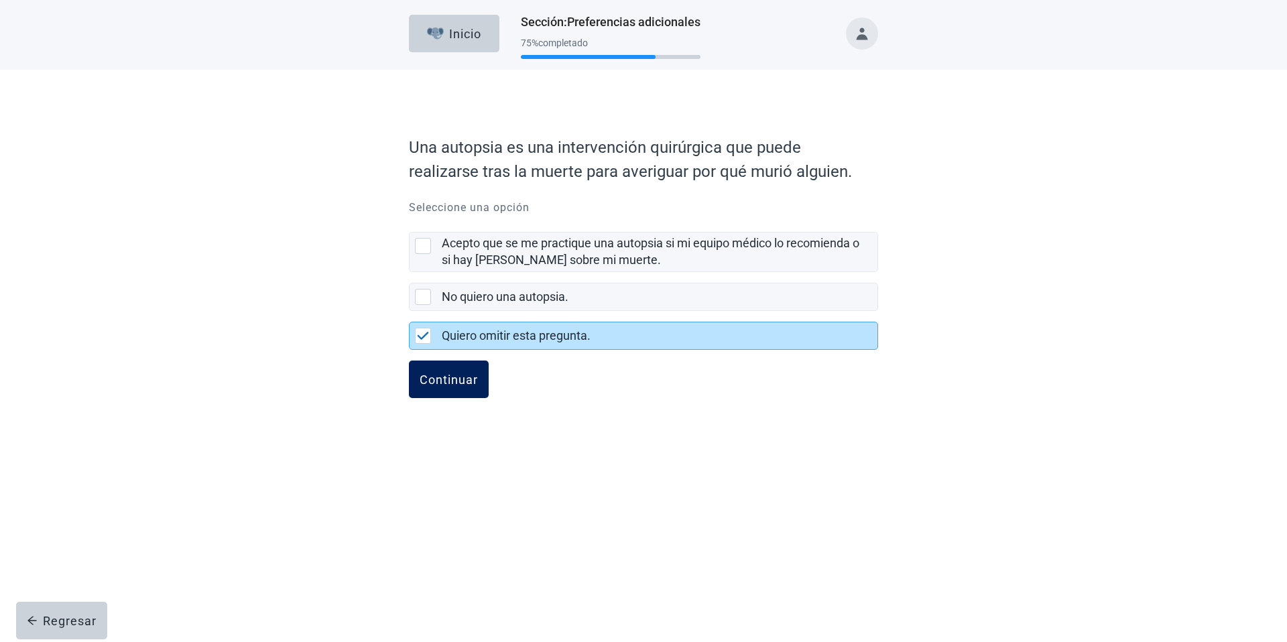
click at [445, 379] on div "Continuar" at bounding box center [449, 379] width 58 height 13
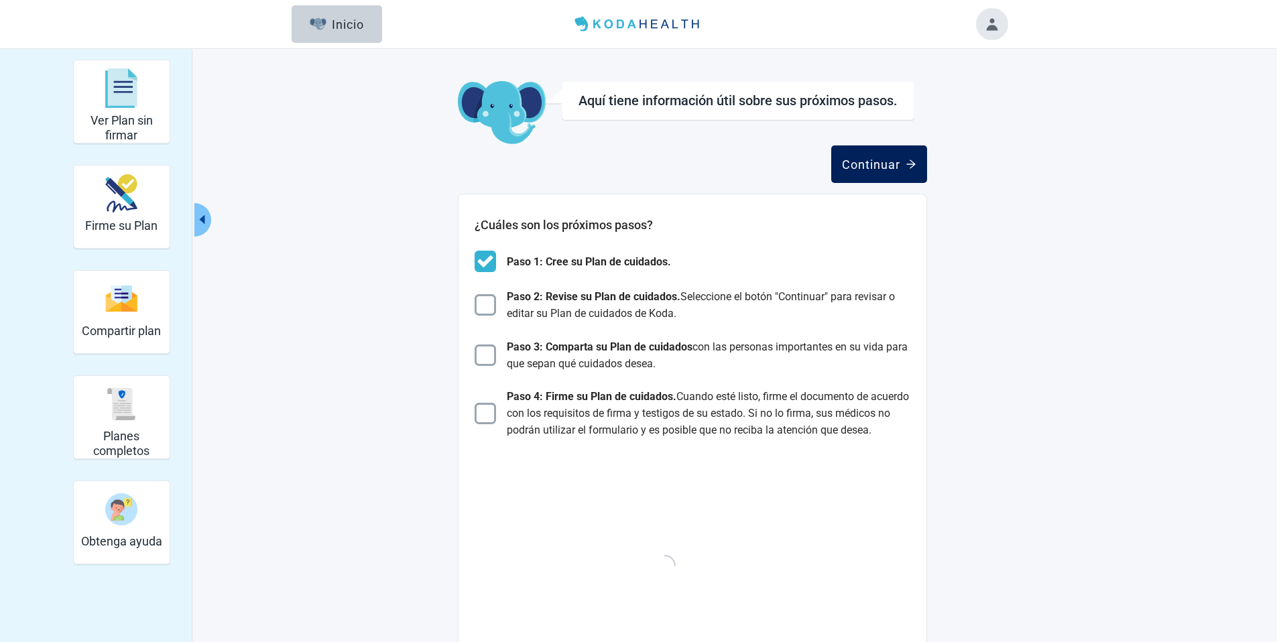
click at [874, 162] on div "Continuar" at bounding box center [879, 164] width 74 height 13
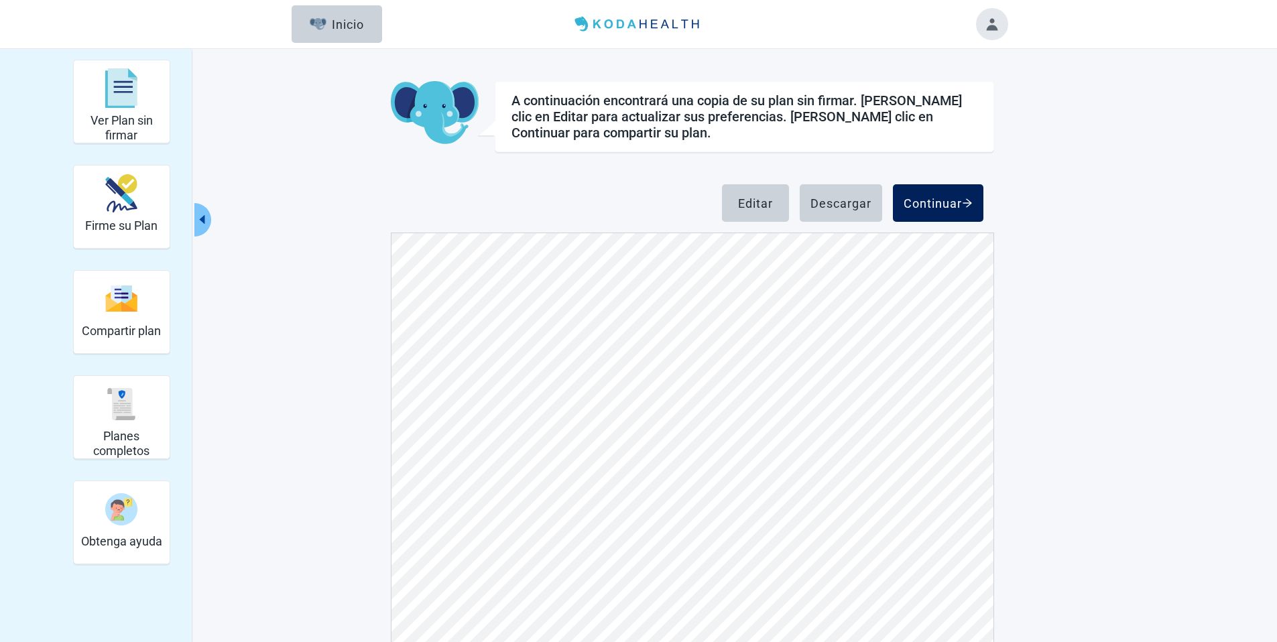
click at [971, 195] on button "Continuar" at bounding box center [938, 203] width 91 height 38
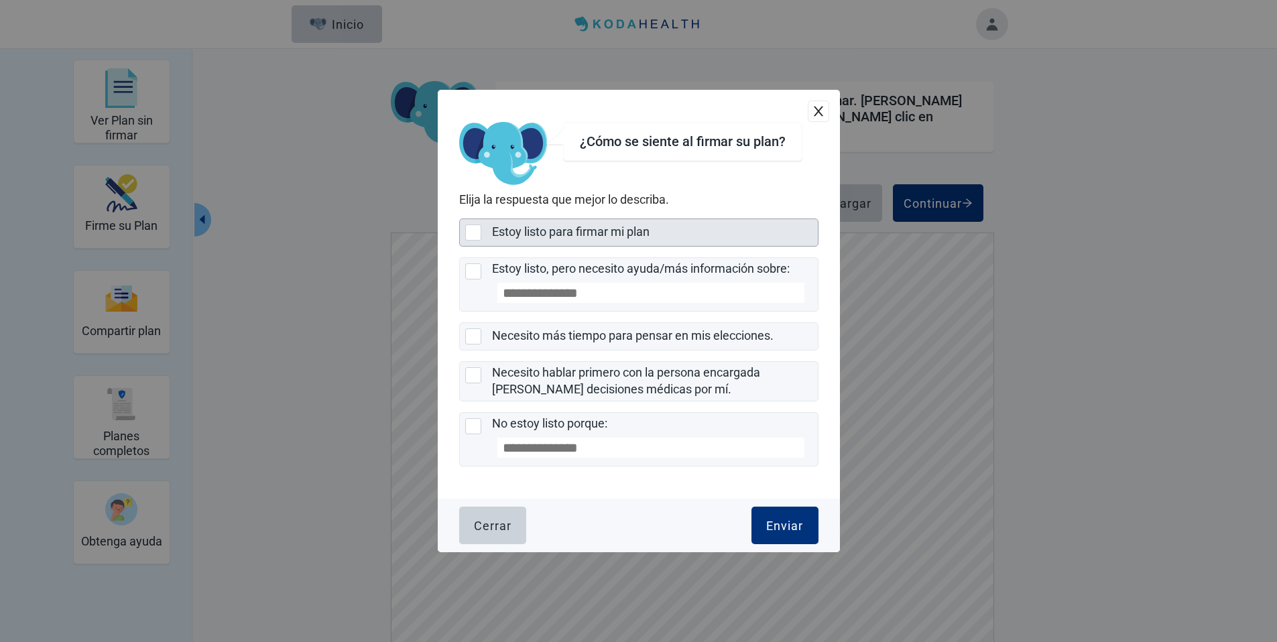
click at [623, 222] on div "Estoy listo para firmar mi plan" at bounding box center [655, 232] width 326 height 27
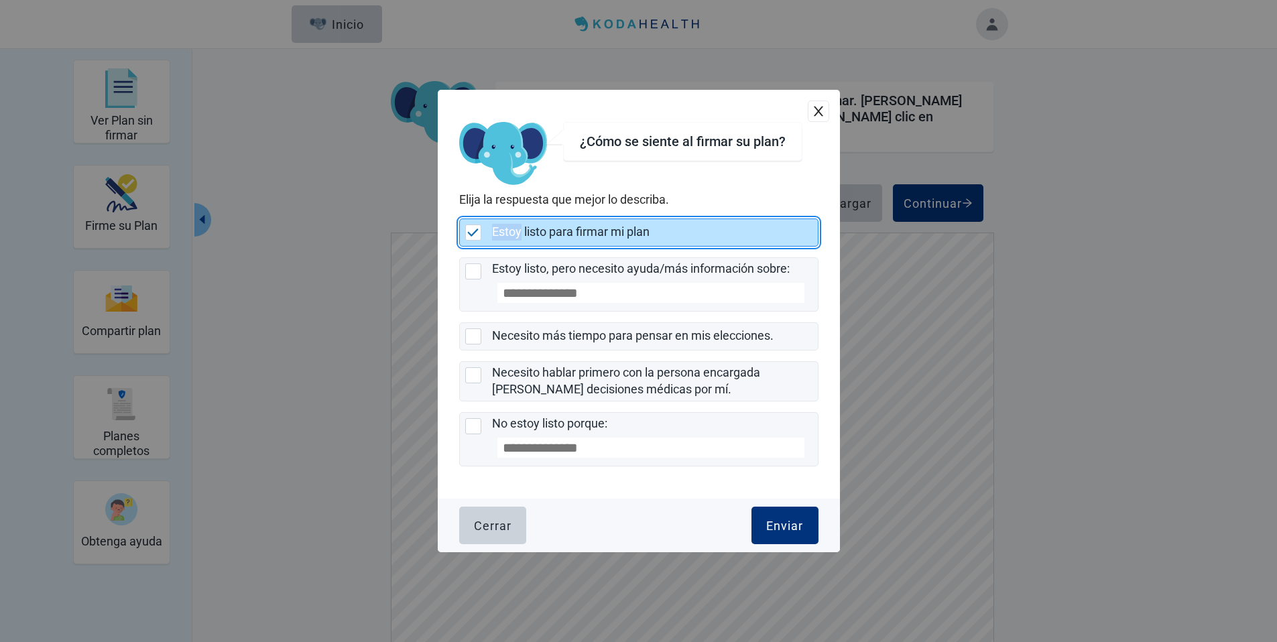
click at [623, 222] on div "Estoy listo para firmar mi plan" at bounding box center [655, 232] width 326 height 27
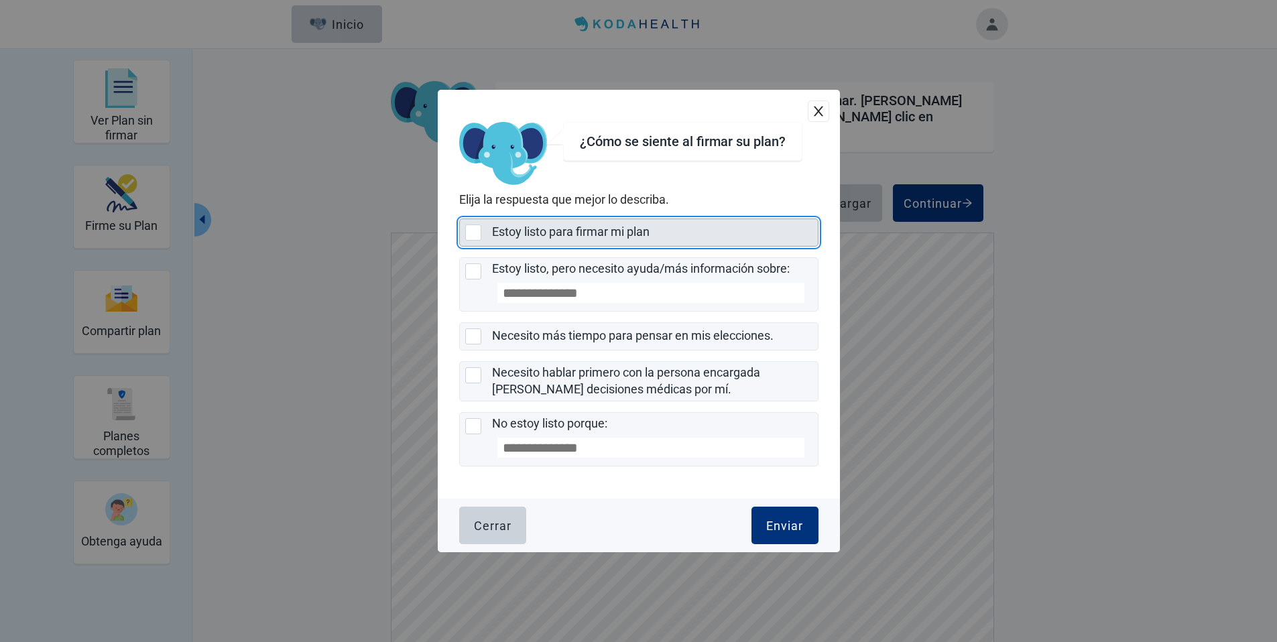
click at [644, 241] on div "Estoy listo para firmar mi plan" at bounding box center [651, 232] width 318 height 17
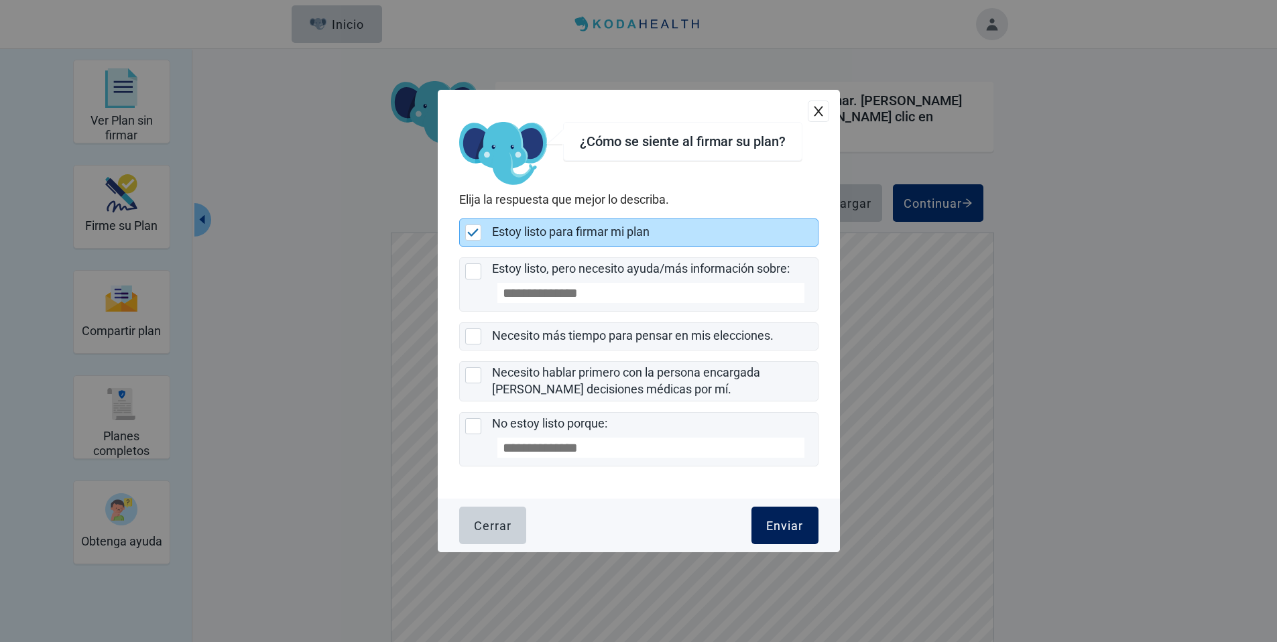
click at [778, 521] on div "Enviar" at bounding box center [784, 525] width 37 height 13
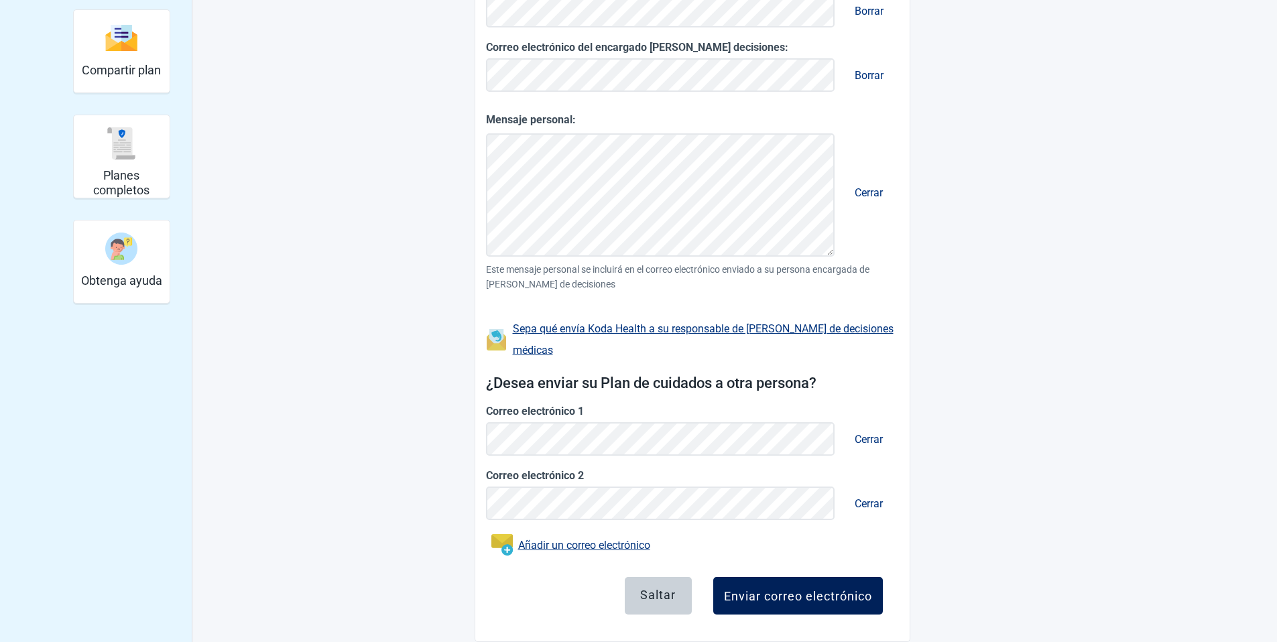
click at [776, 589] on div "Enviar correo electrónico" at bounding box center [798, 595] width 148 height 13
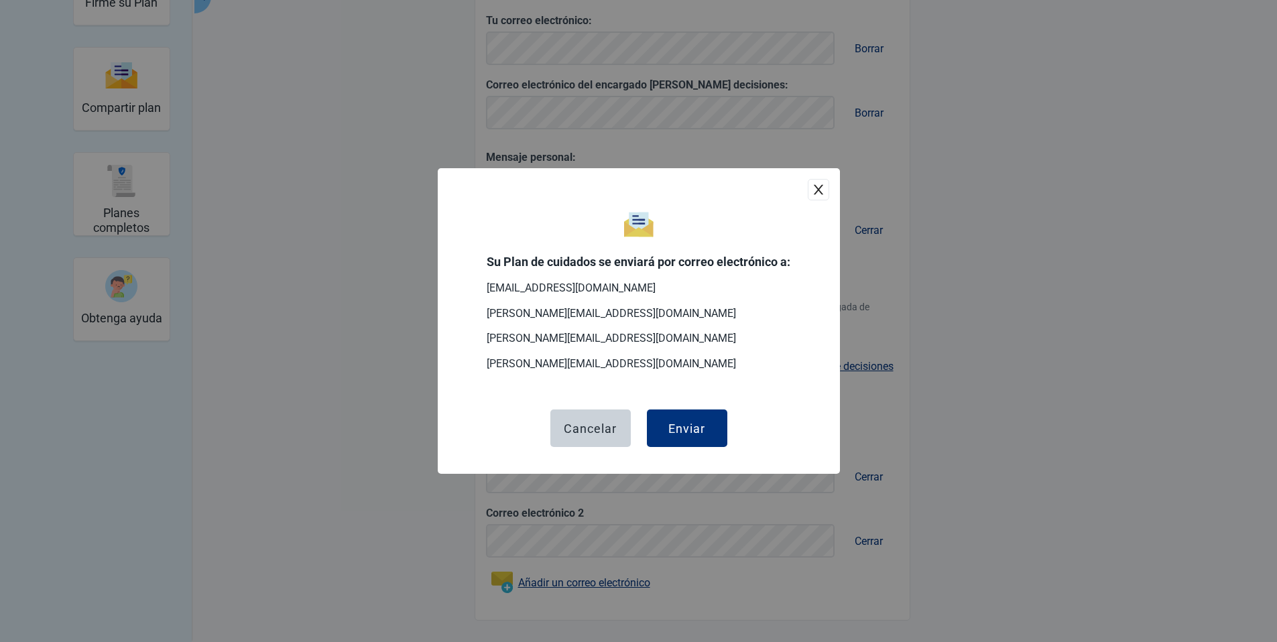
scroll to position [202, 0]
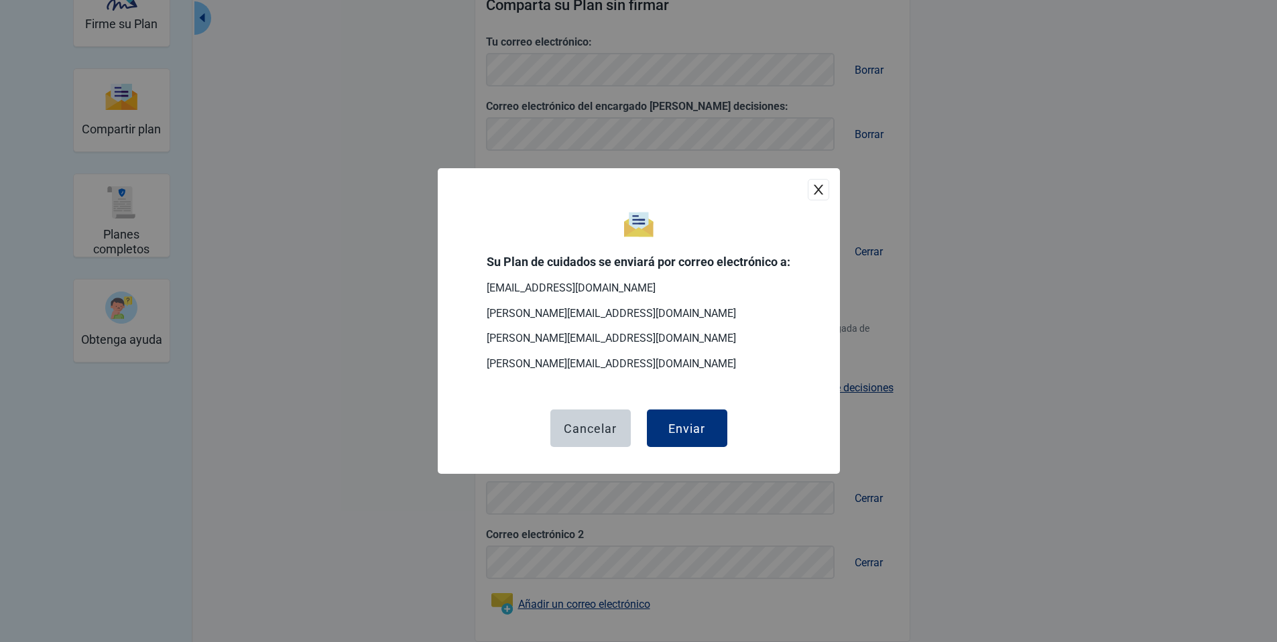
drag, startPoint x: 673, startPoint y: 422, endPoint x: 670, endPoint y: 398, distance: 23.7
click at [673, 422] on div "Enviar" at bounding box center [686, 428] width 37 height 13
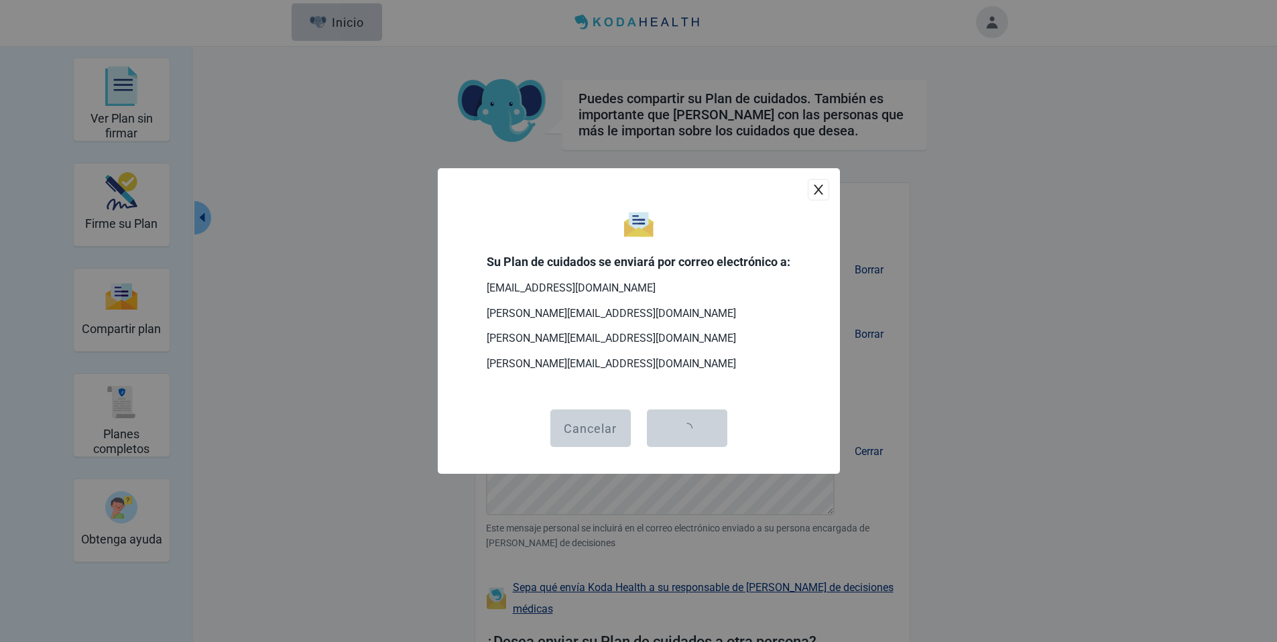
scroll to position [0, 0]
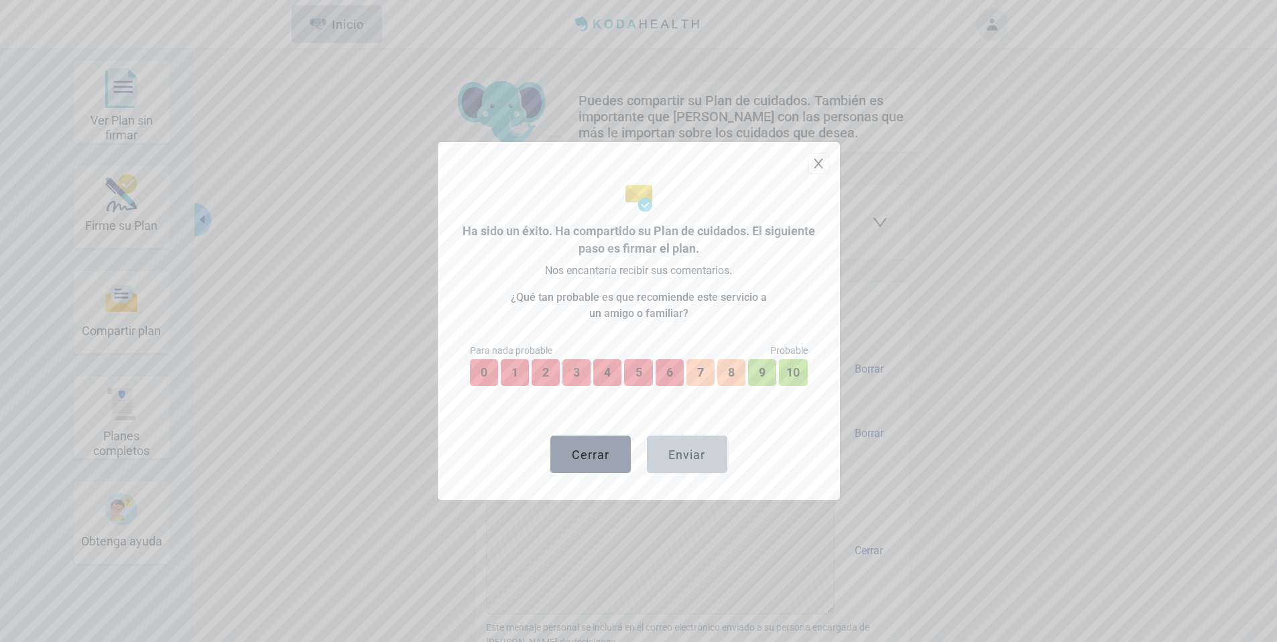
click at [607, 450] on div "Cerrar" at bounding box center [591, 454] width 38 height 13
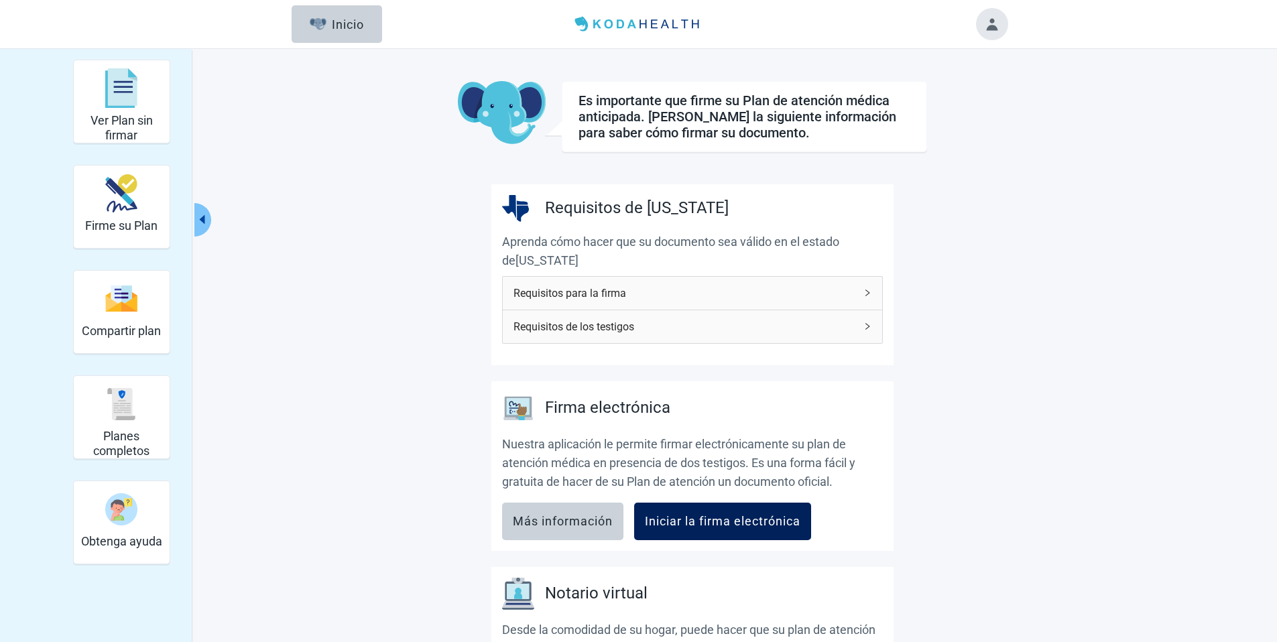
click at [695, 512] on button "Iniciar la firma electrónica" at bounding box center [722, 522] width 177 height 38
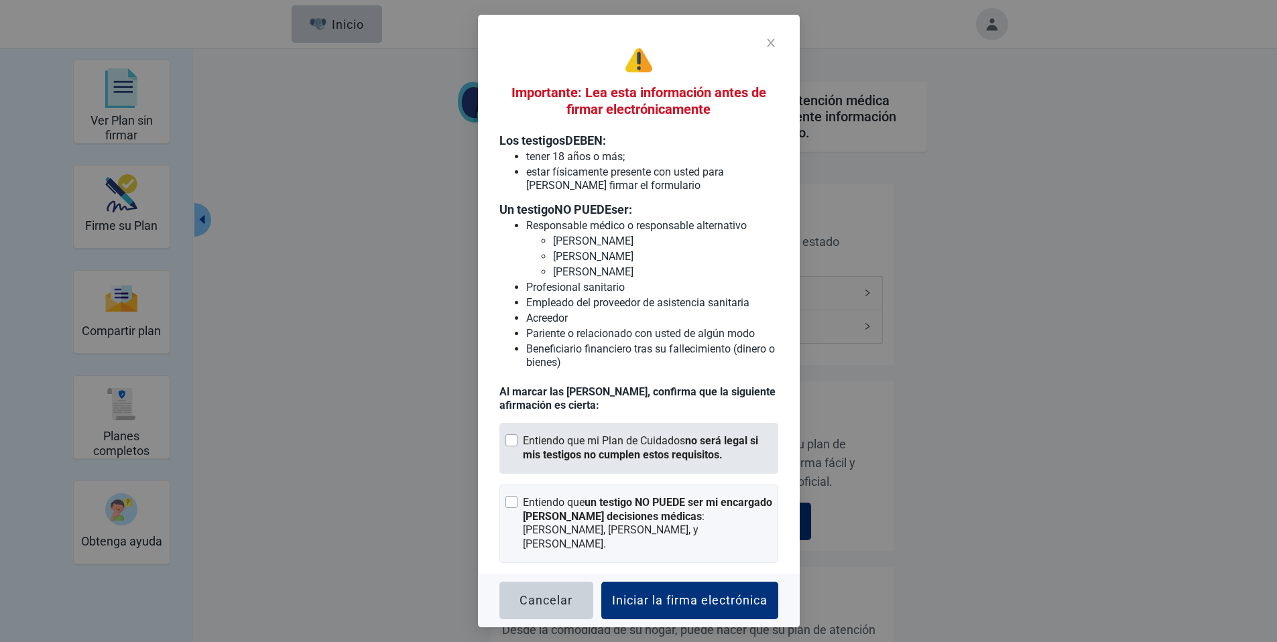
click at [632, 449] on div "Entiendo que mi Plan de Cuidados no será legal si mis testigos no cumplen estos…" at bounding box center [647, 448] width 249 height 28
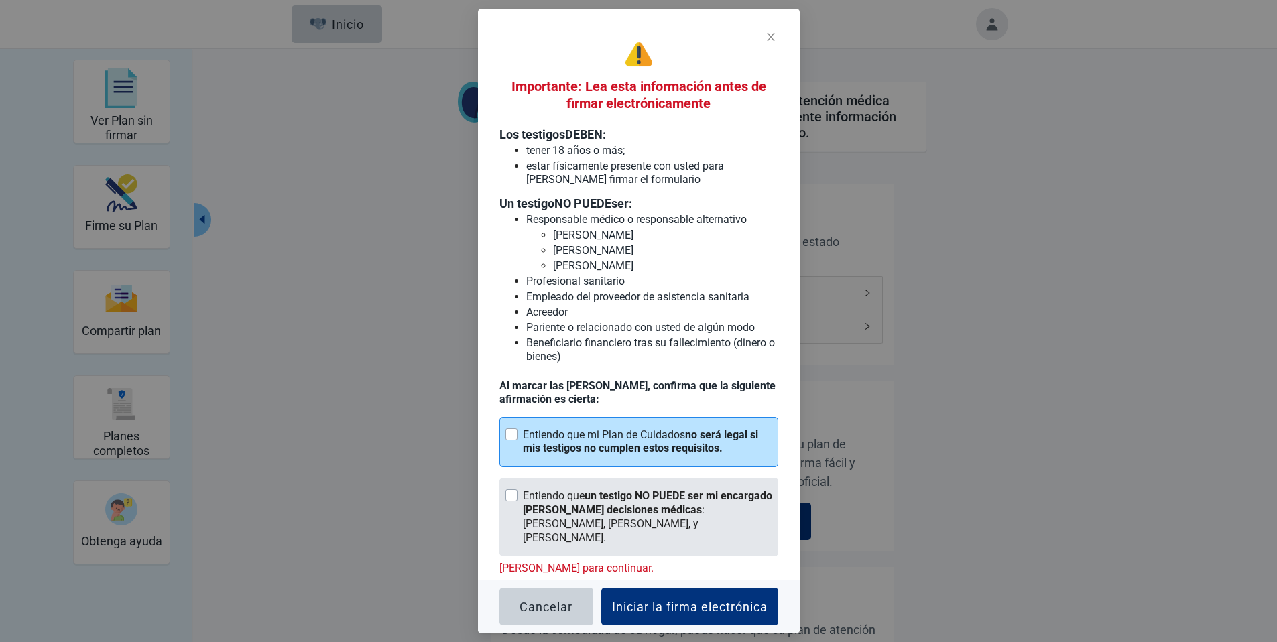
drag, startPoint x: 621, startPoint y: 497, endPoint x: 630, endPoint y: 515, distance: 20.4
click at [621, 497] on strong "un testigo NO PUEDE ser mi encargado [PERSON_NAME] decisiones médicas" at bounding box center [647, 502] width 249 height 27
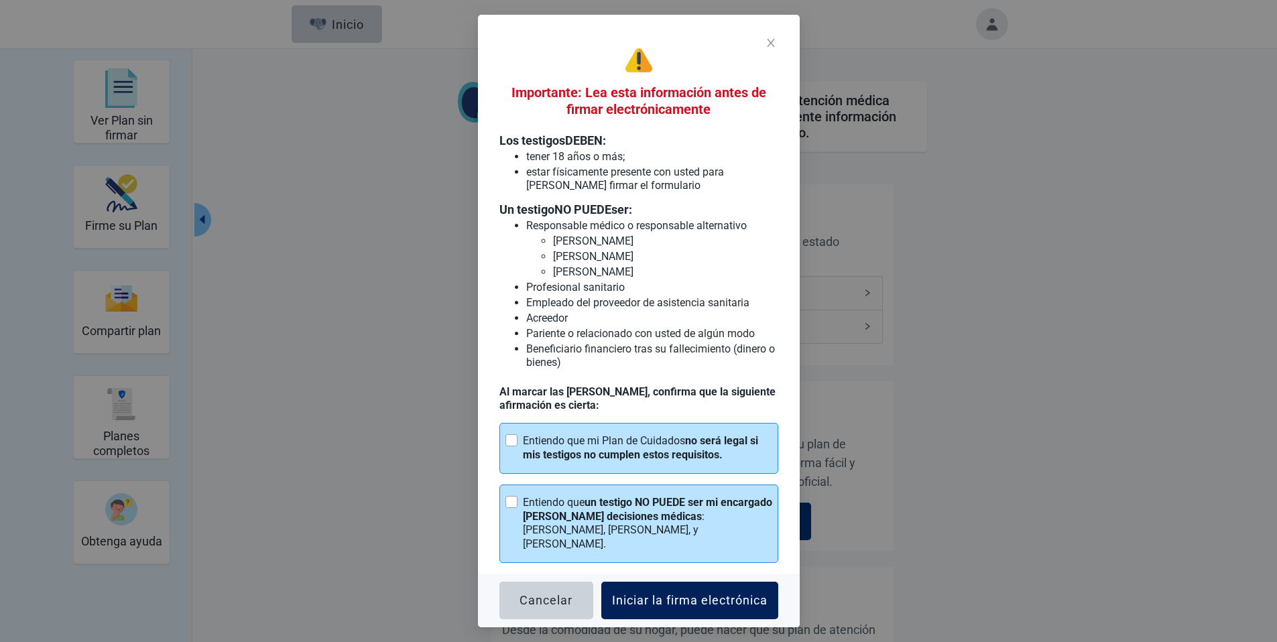
click at [666, 585] on button "Iniciar la firma electrónica" at bounding box center [689, 601] width 177 height 38
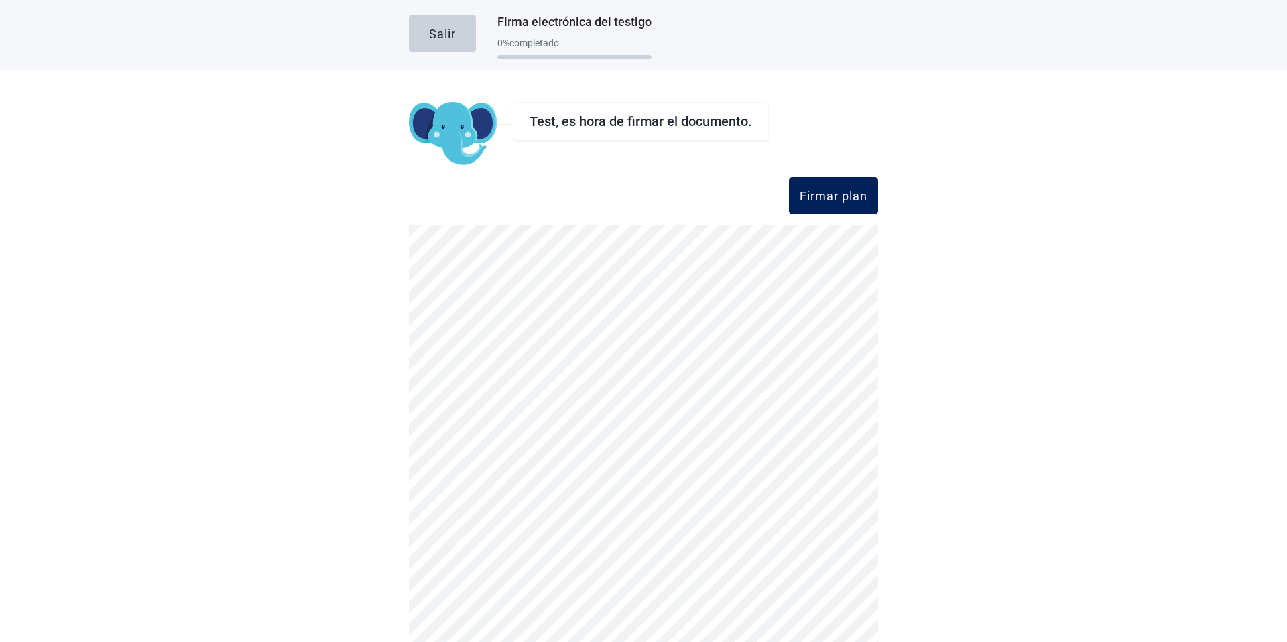
click at [837, 192] on div "Firmar plan" at bounding box center [834, 195] width 68 height 13
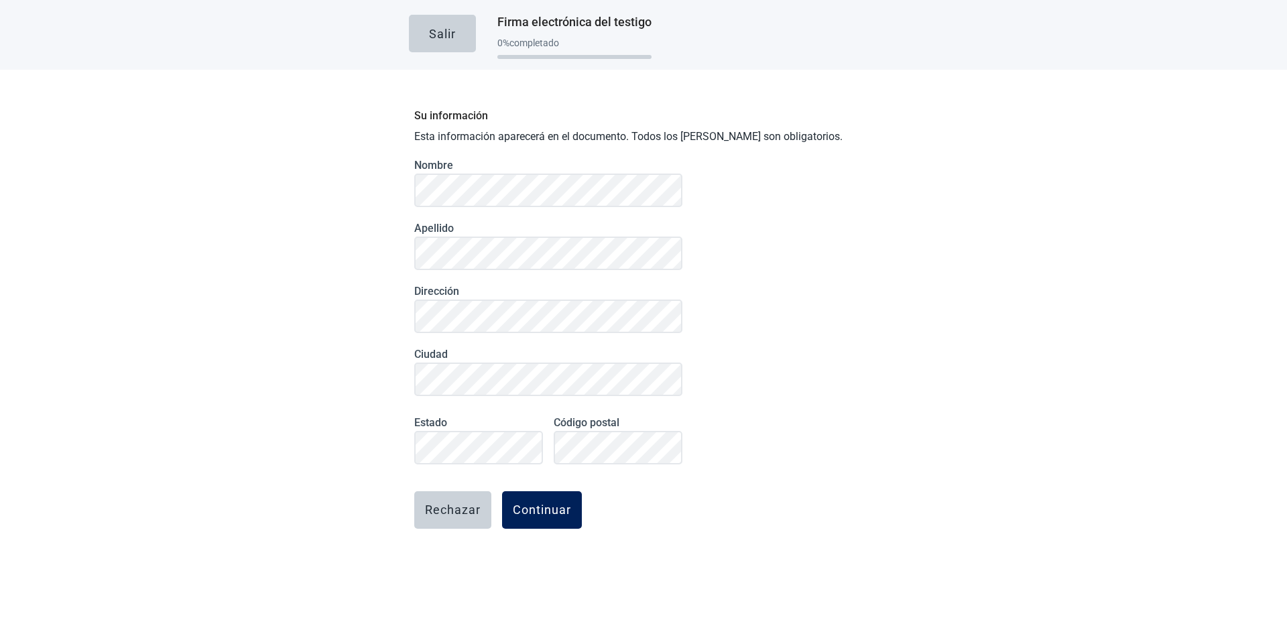
click at [550, 508] on div "Continuar" at bounding box center [542, 510] width 58 height 13
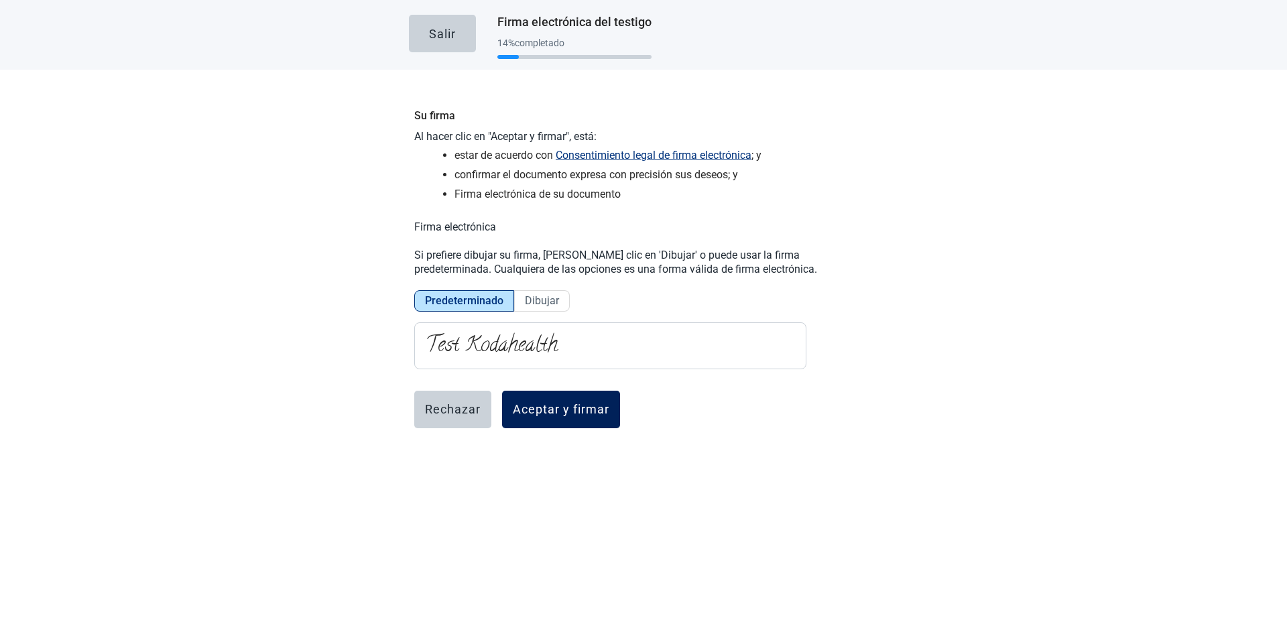
click at [553, 408] on div "Aceptar y firmar" at bounding box center [561, 409] width 97 height 13
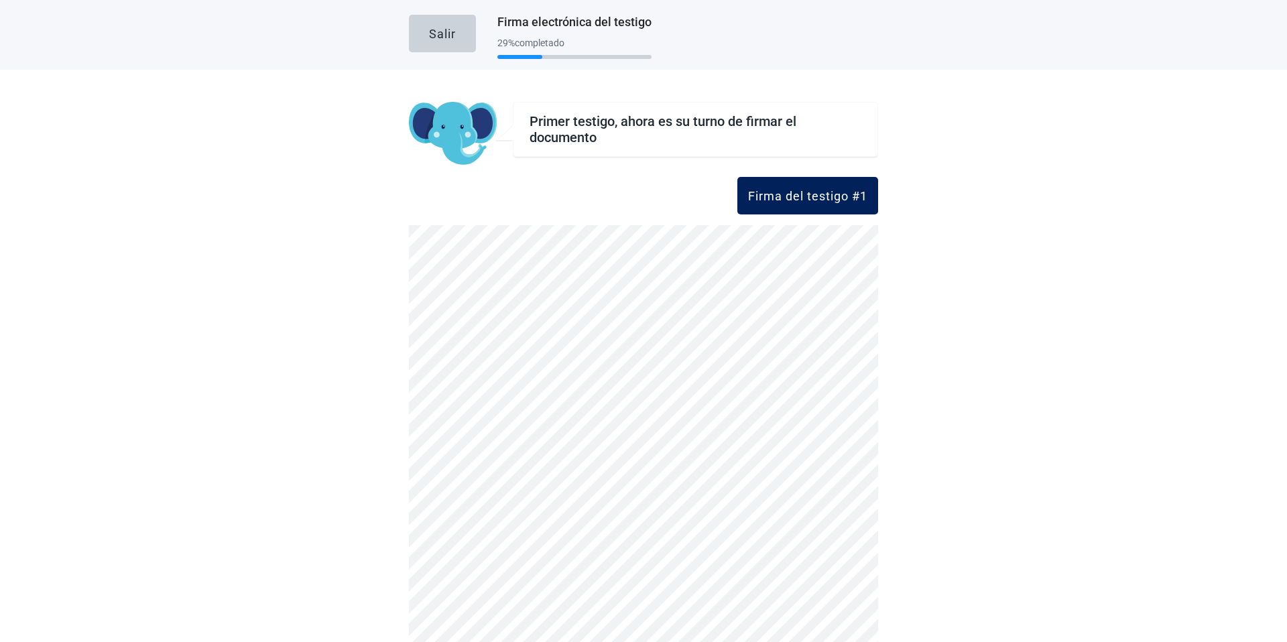
click at [758, 196] on div "Firma del testigo #1" at bounding box center [807, 195] width 119 height 13
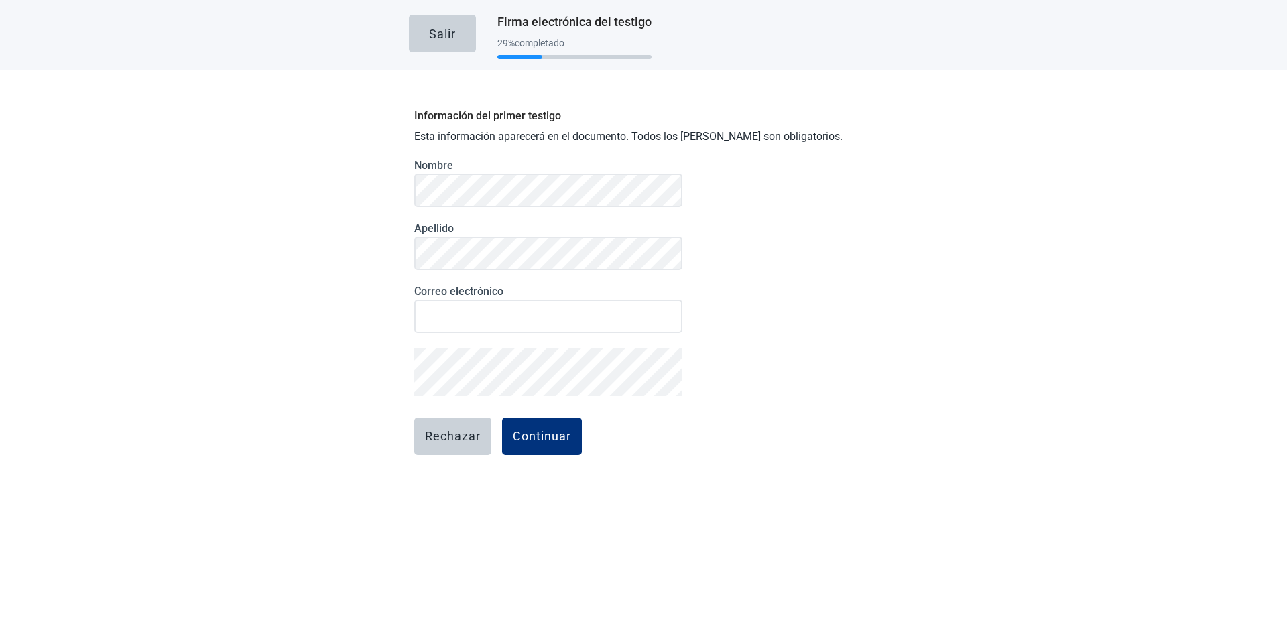
click at [355, 322] on main "Salir Firma electrónica del testigo 29 % completado Información del primer test…" at bounding box center [643, 265] width 1287 height 530
click at [514, 431] on div "Continuar" at bounding box center [542, 436] width 58 height 13
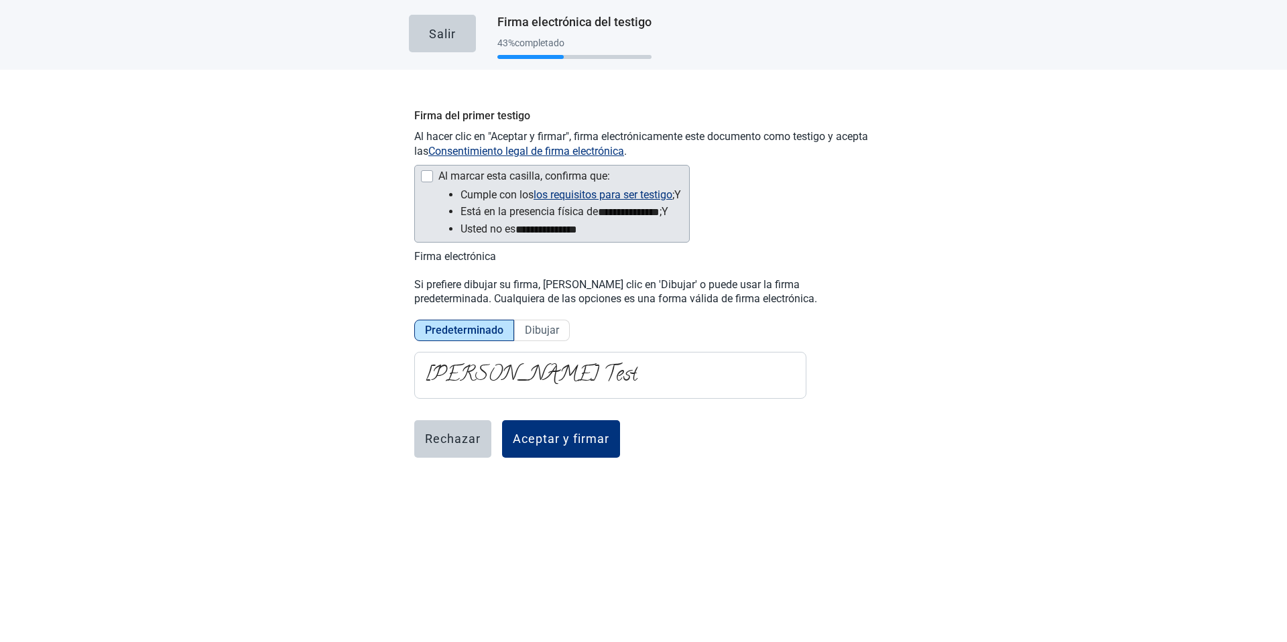
click at [463, 180] on div "Al marcar esta casilla, confirma que:" at bounding box center [524, 176] width 172 height 12
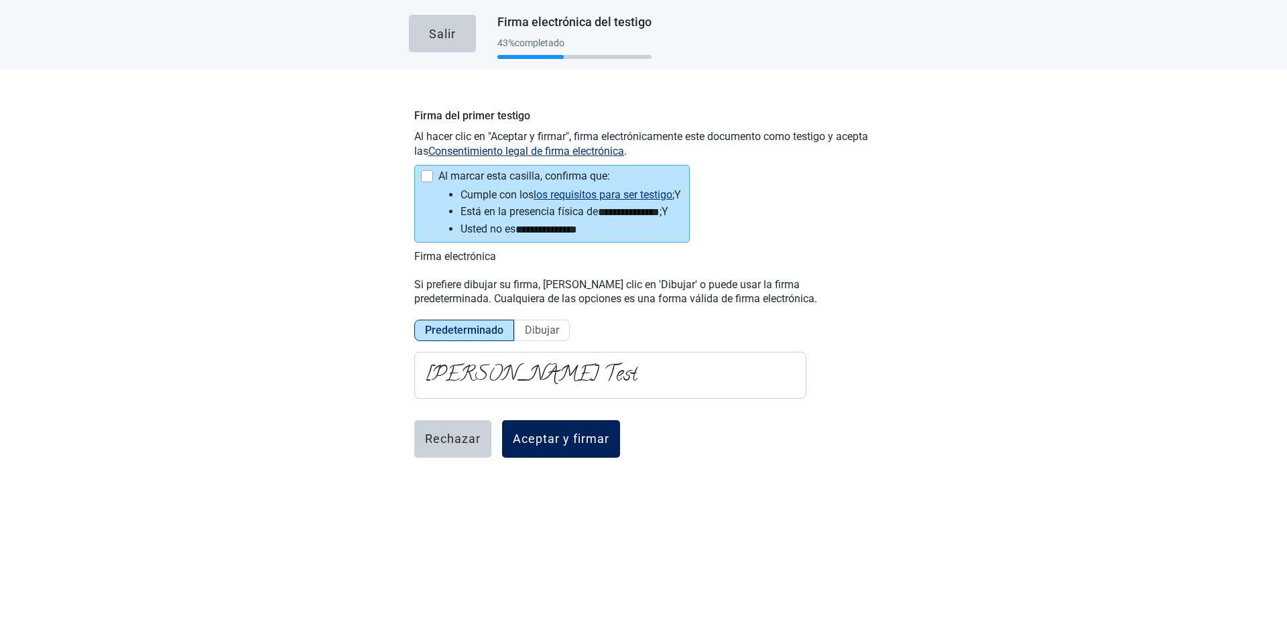
click at [542, 451] on button "Aceptar y firmar" at bounding box center [561, 439] width 118 height 38
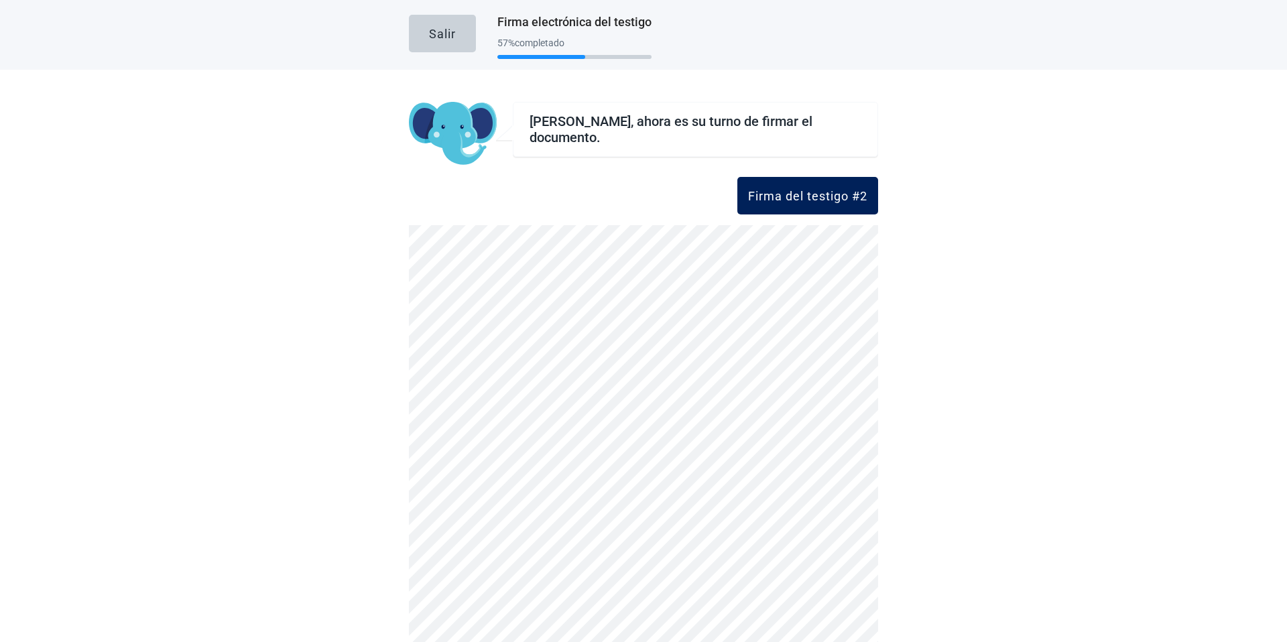
click at [770, 198] on div "Firma del testigo #2" at bounding box center [807, 195] width 119 height 13
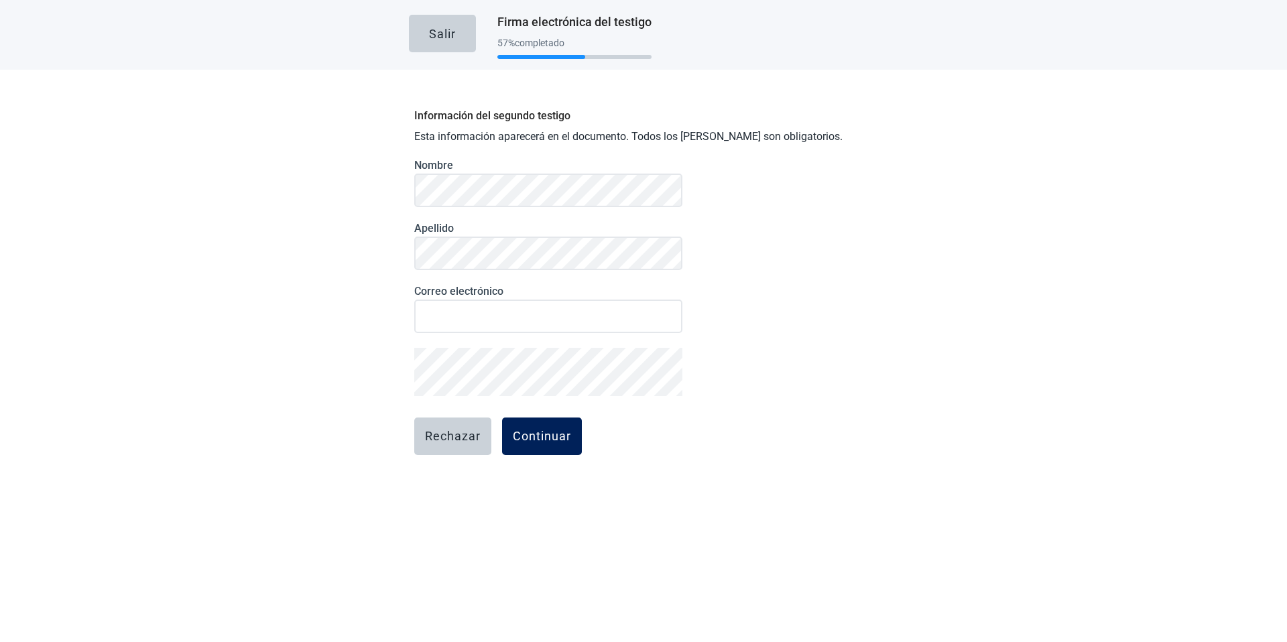
click at [516, 423] on button "Continuar" at bounding box center [542, 437] width 80 height 38
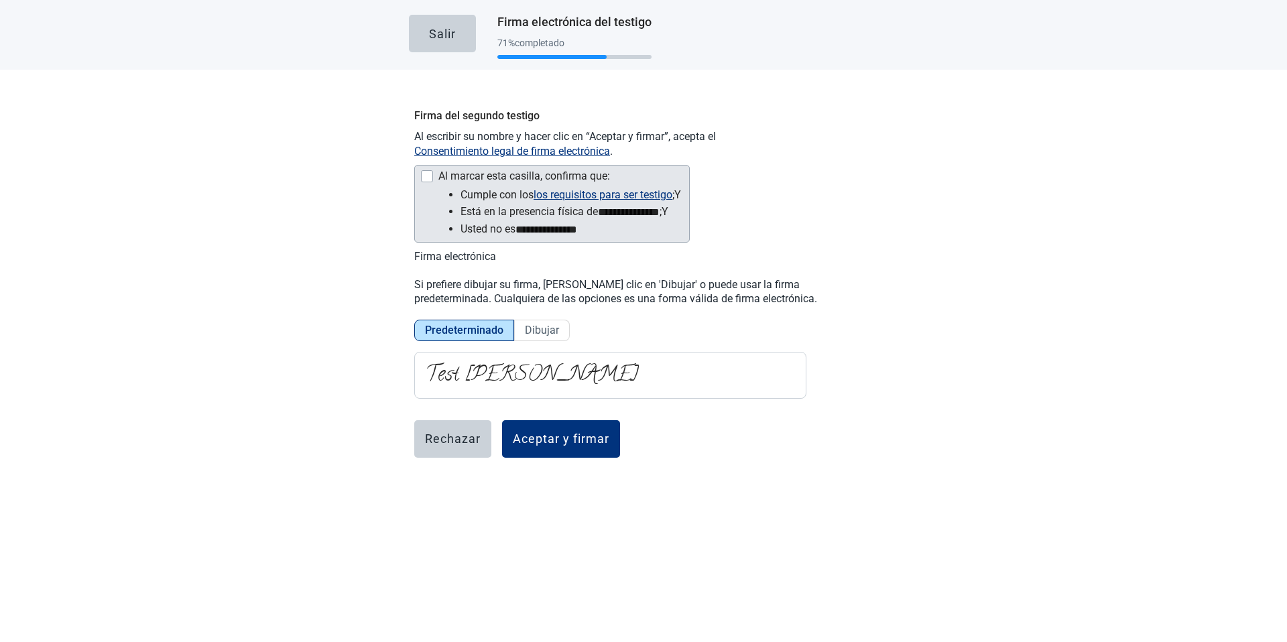
click at [428, 188] on div "**********" at bounding box center [552, 204] width 276 height 78
click at [430, 176] on div "Al marcar esta casilla, confirma que:" at bounding box center [550, 178] width 261 height 16
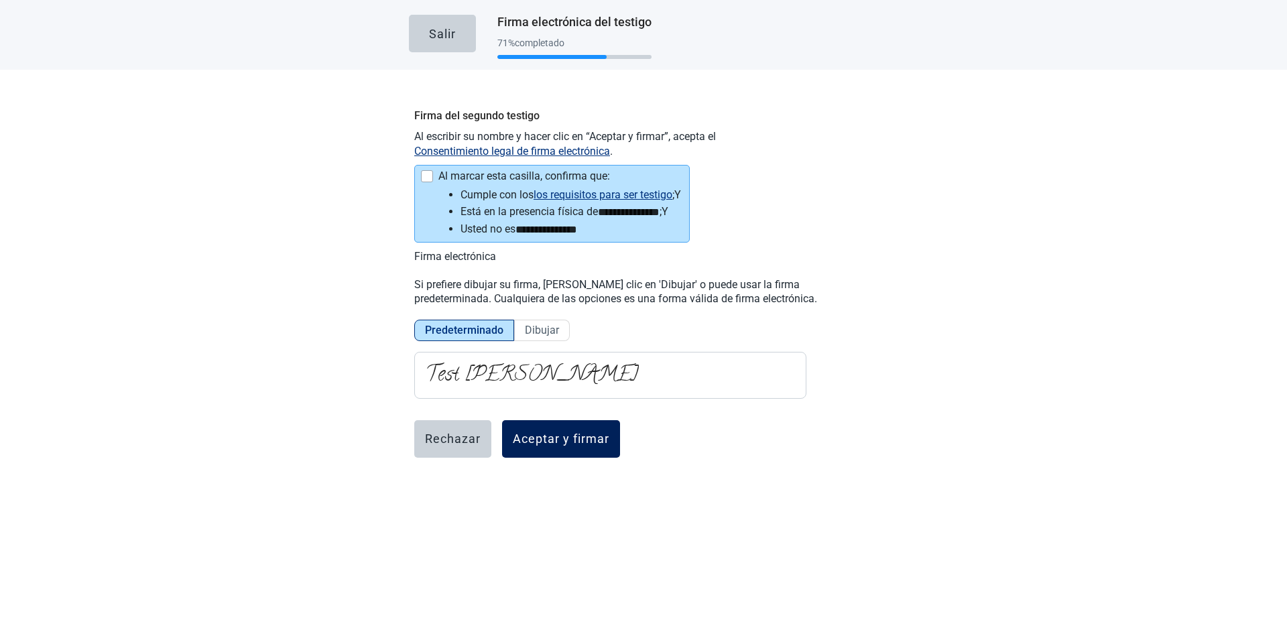
click at [583, 429] on button "Aceptar y firmar" at bounding box center [561, 439] width 118 height 38
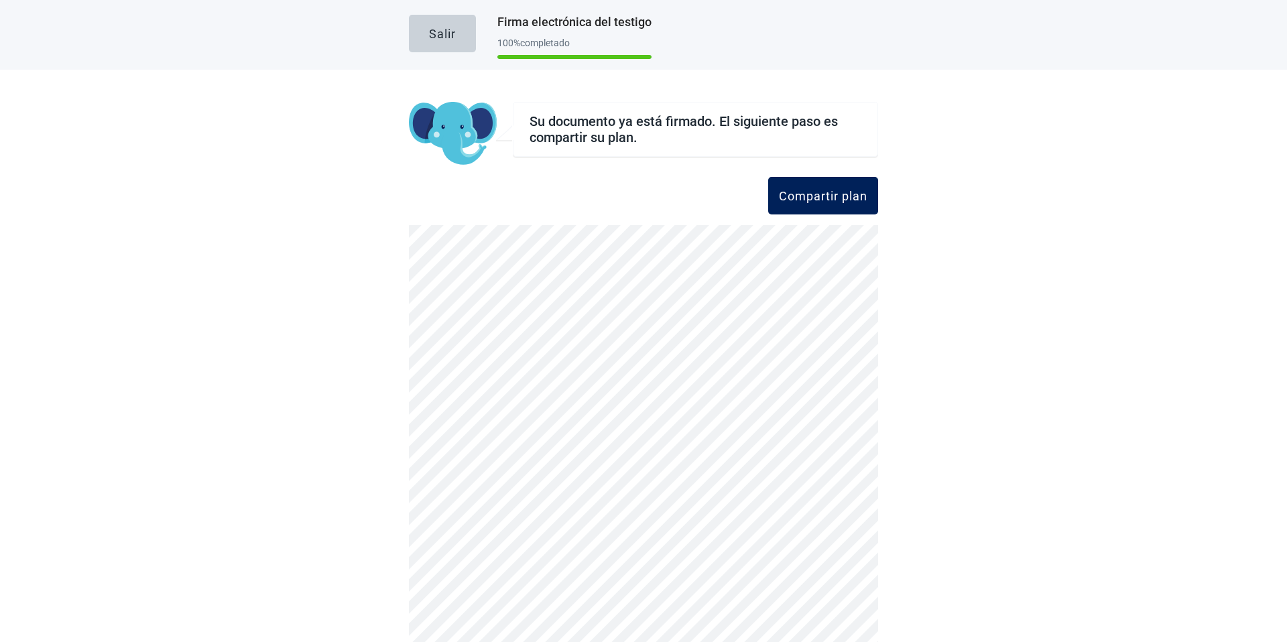
click at [811, 201] on div "Compartir plan" at bounding box center [823, 195] width 89 height 13
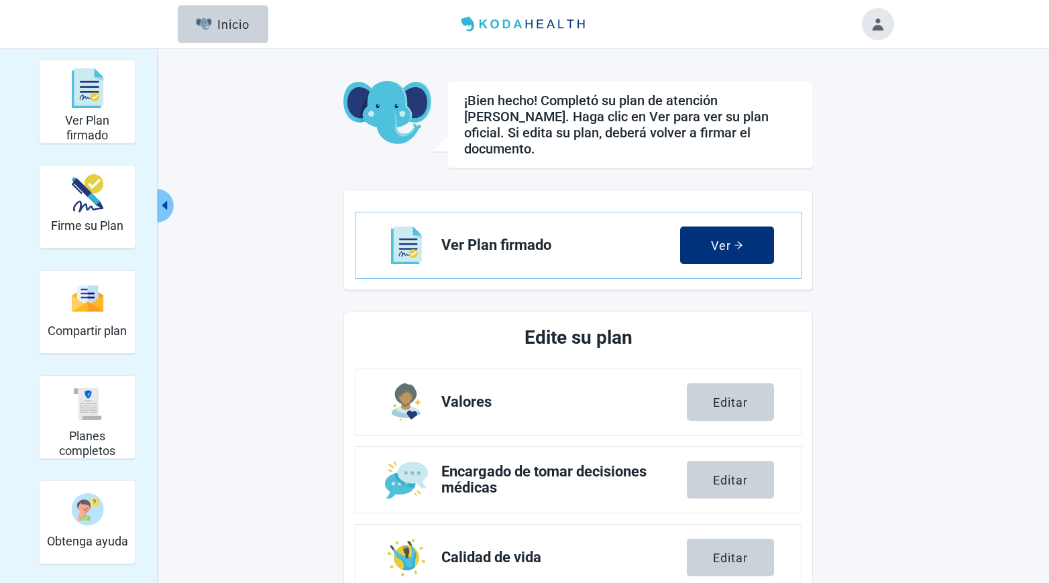
click at [886, 27] on button "Toggle account menu" at bounding box center [878, 24] width 32 height 32
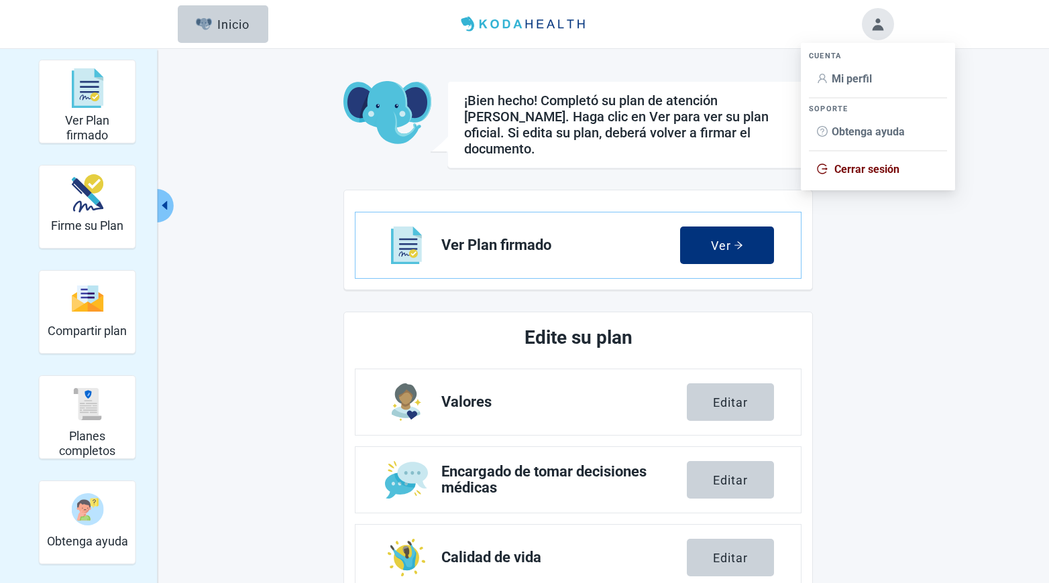
click at [864, 168] on span "Cerrar sesión" at bounding box center [866, 169] width 65 height 13
